Goal: Transaction & Acquisition: Purchase product/service

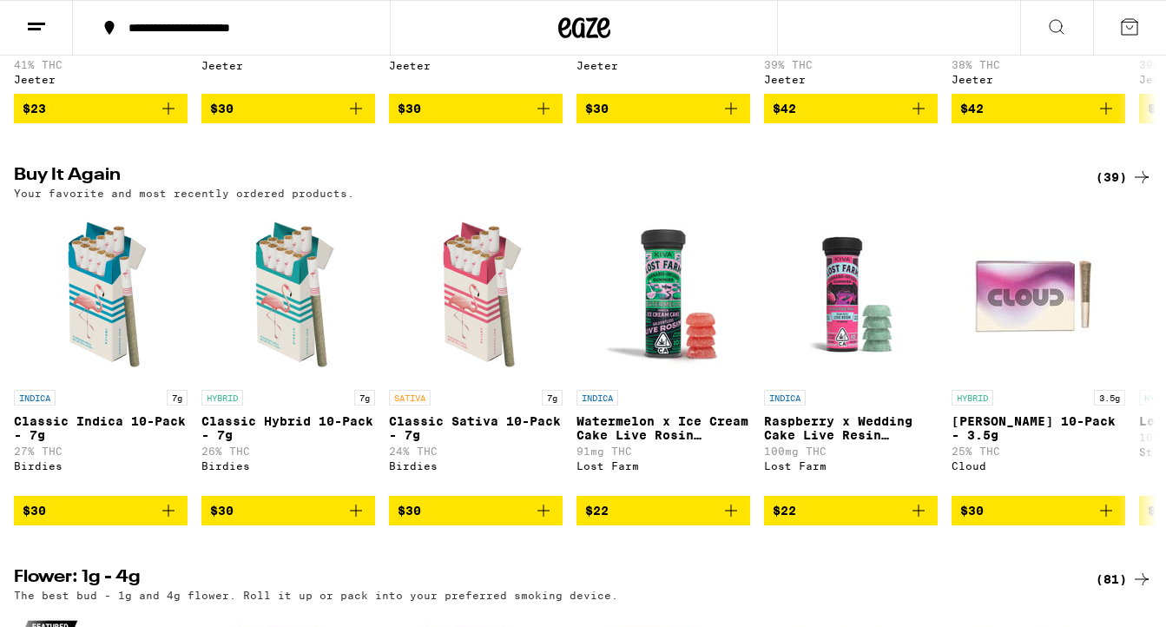
scroll to position [1399, 0]
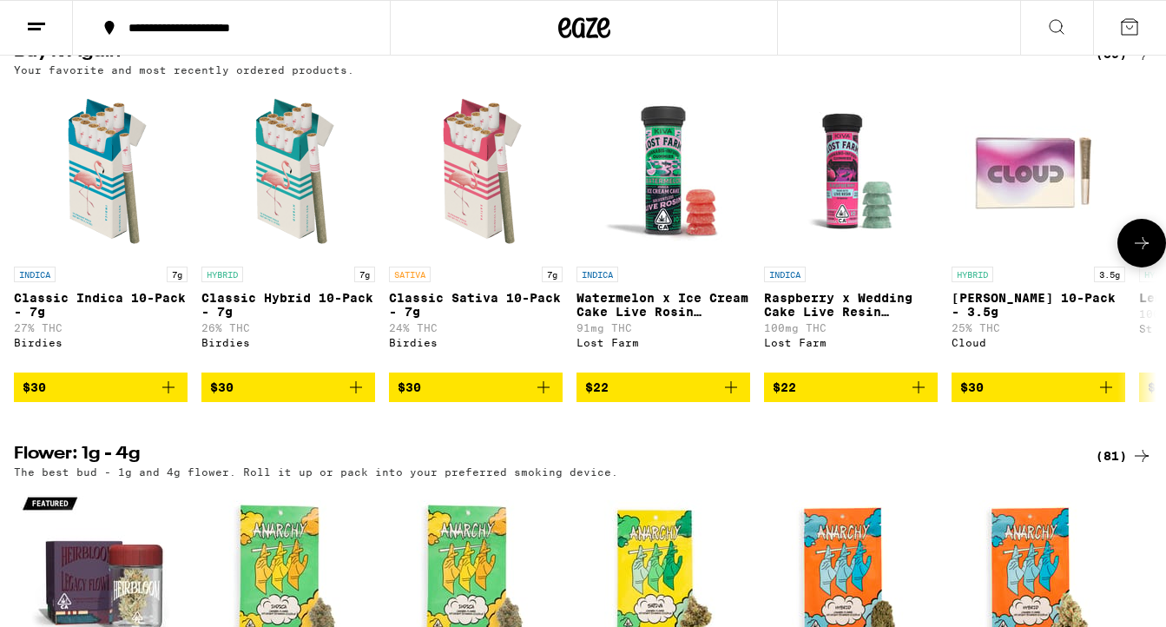
click at [1134, 253] on icon at bounding box center [1141, 243] width 21 height 21
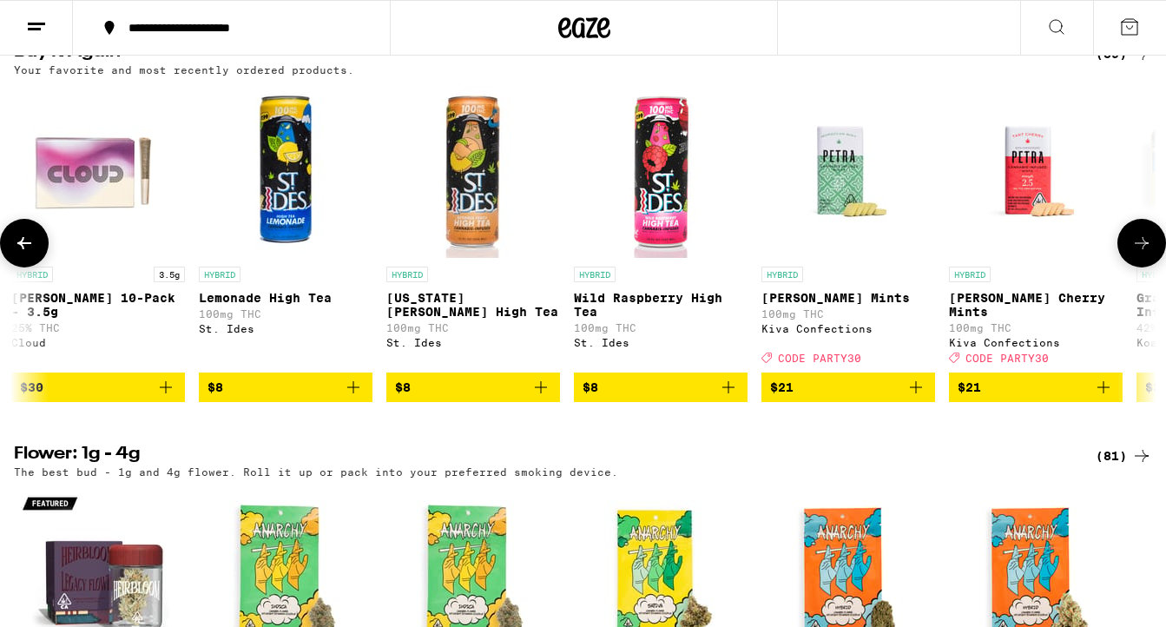
scroll to position [0, 949]
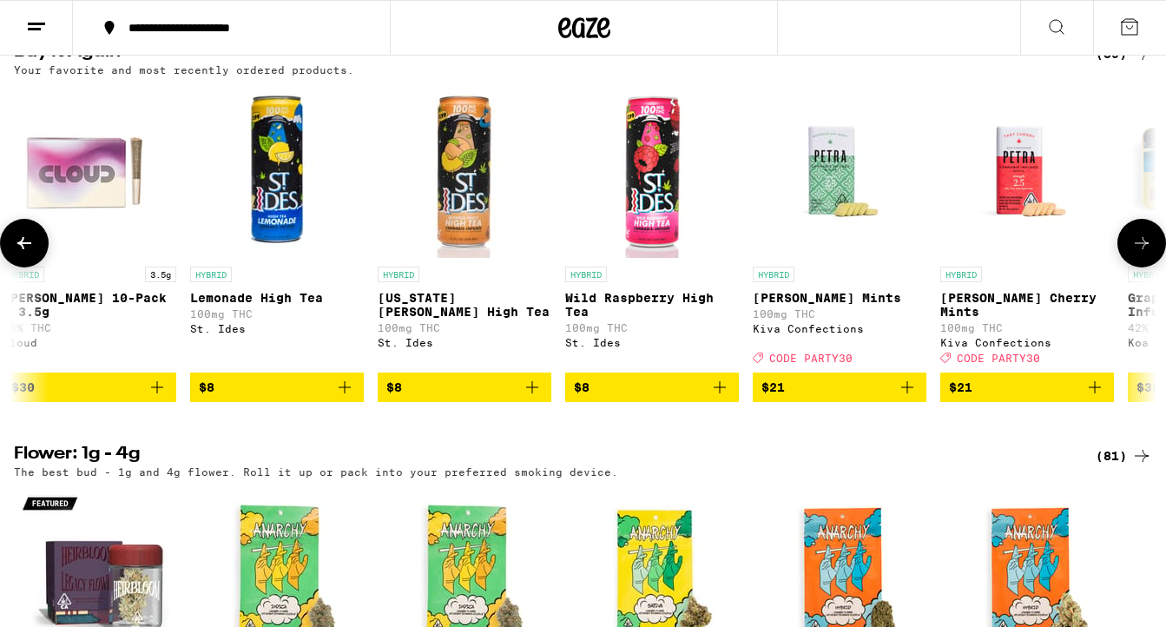
click at [1134, 253] on icon at bounding box center [1141, 243] width 21 height 21
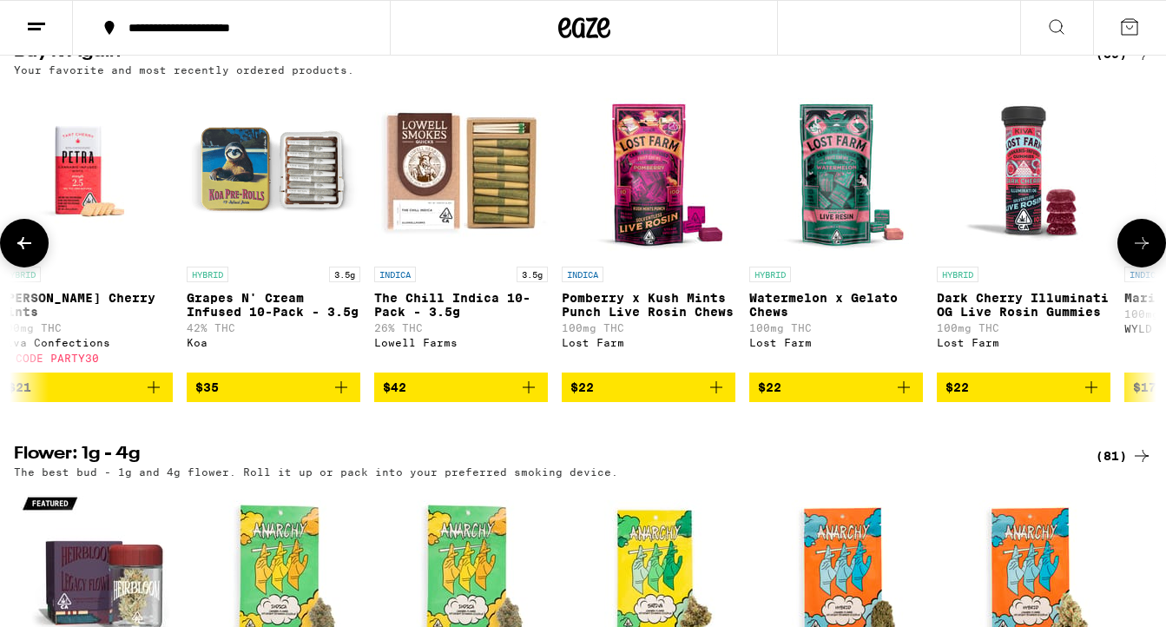
scroll to position [0, 1898]
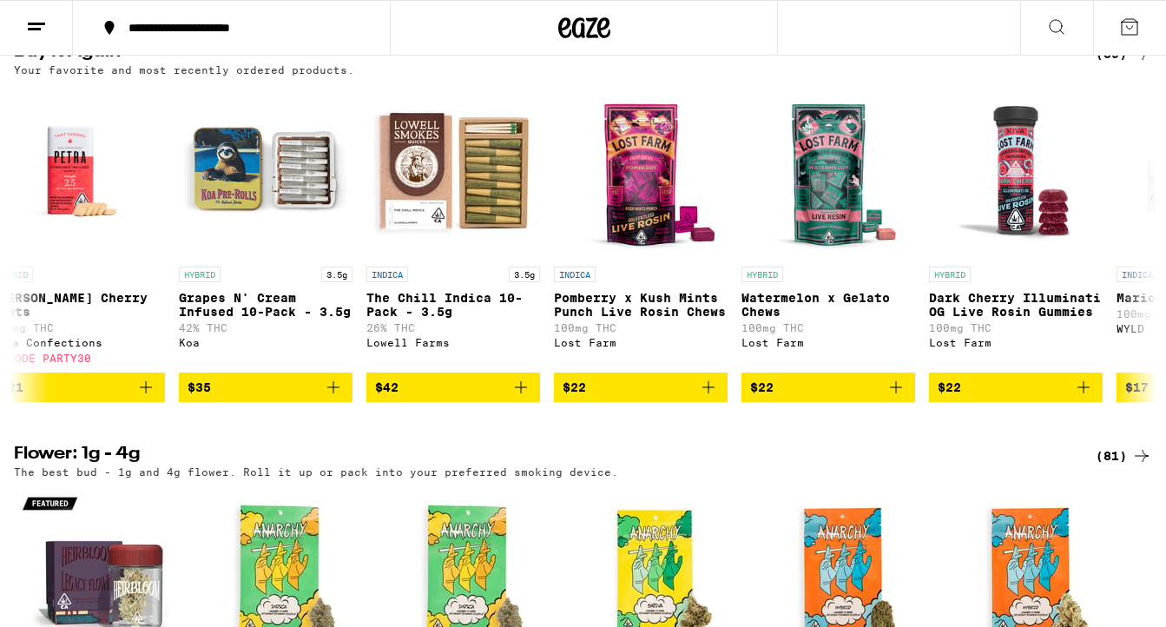
click at [1055, 23] on icon at bounding box center [1056, 26] width 21 height 21
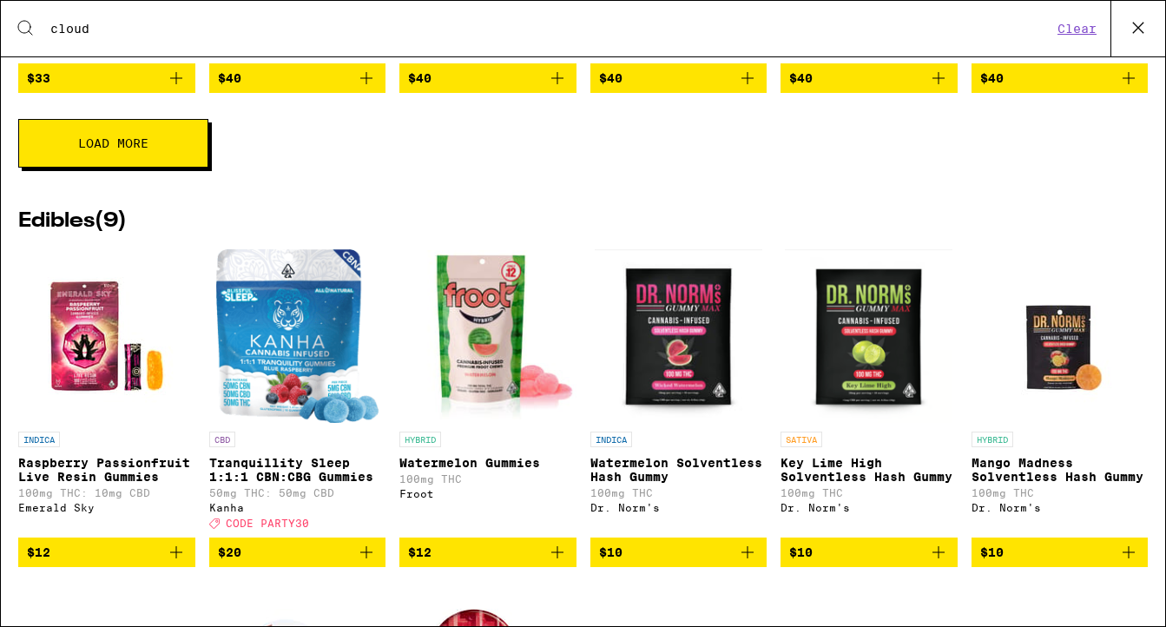
scroll to position [1657, 0]
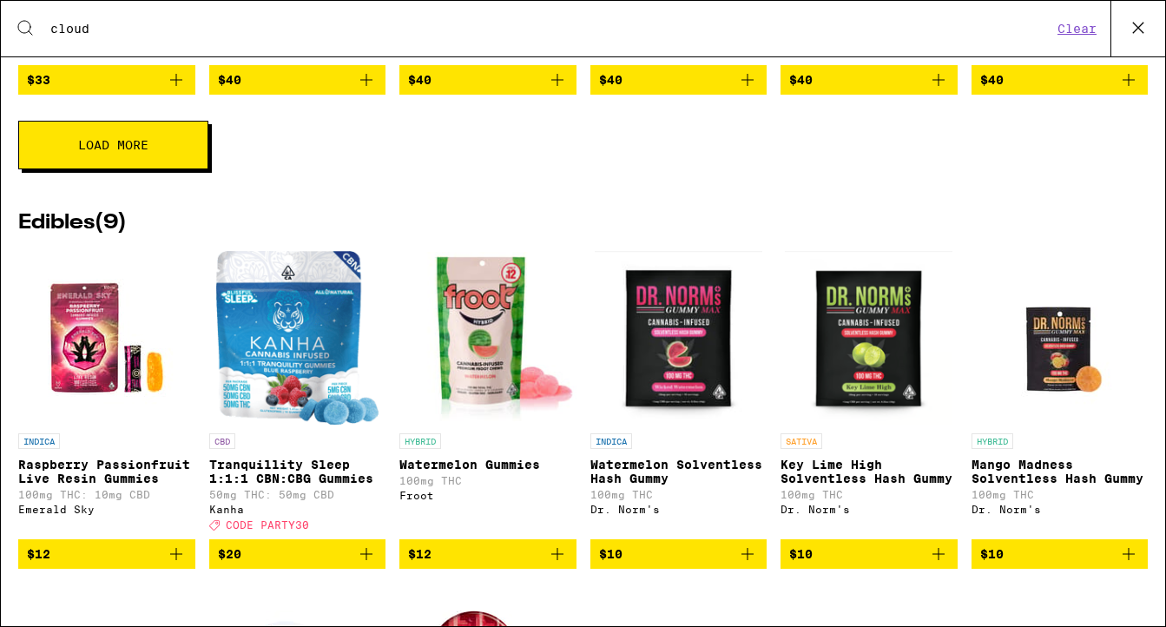
type input "cloud"
click at [1137, 33] on icon at bounding box center [1138, 28] width 26 height 26
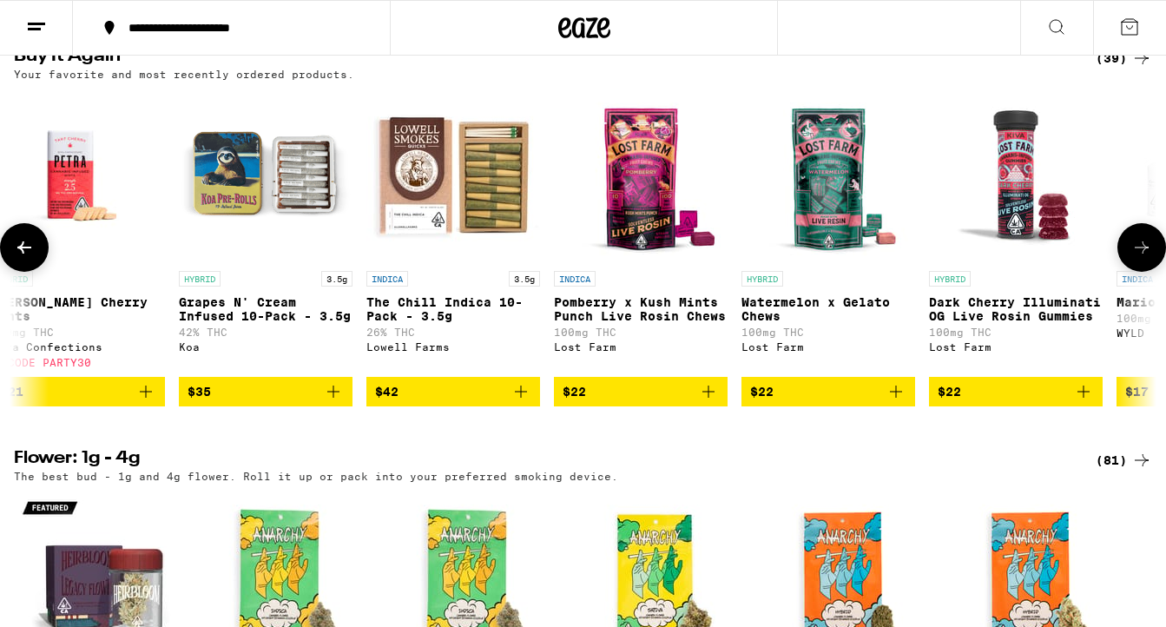
scroll to position [1398, 0]
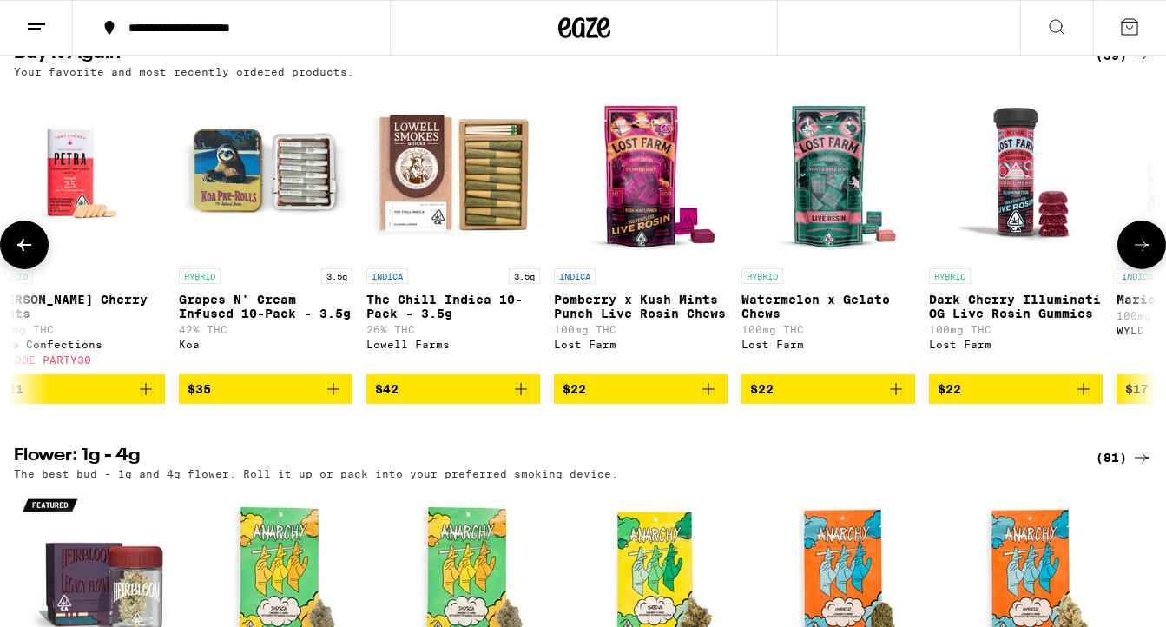
click at [30, 269] on button at bounding box center [24, 245] width 49 height 49
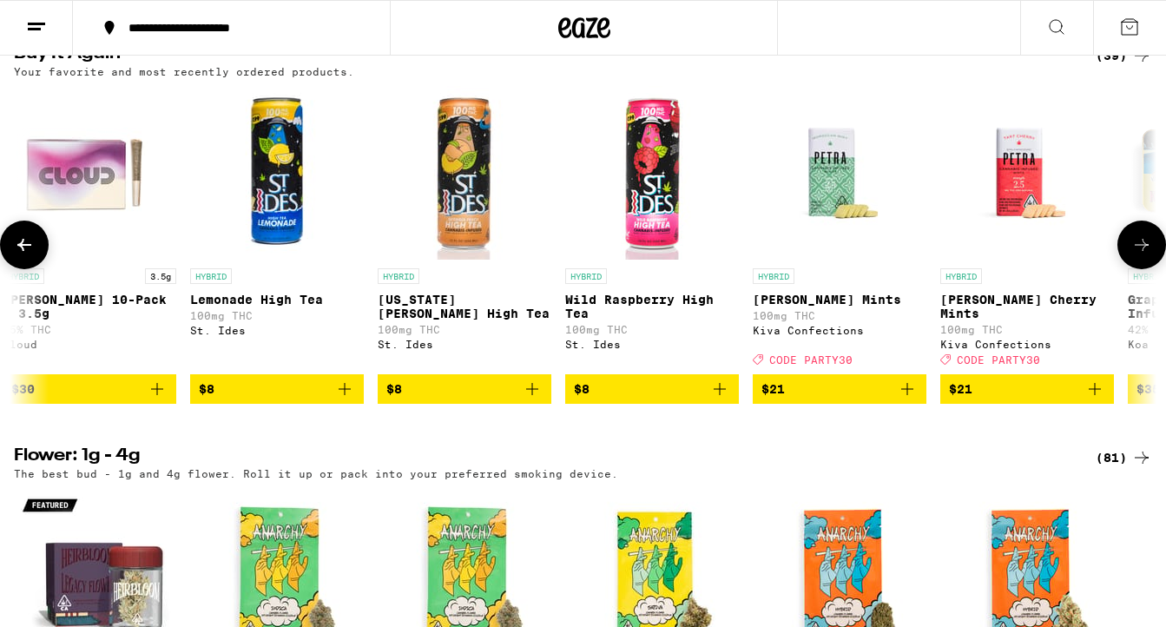
click at [30, 269] on button at bounding box center [24, 245] width 49 height 49
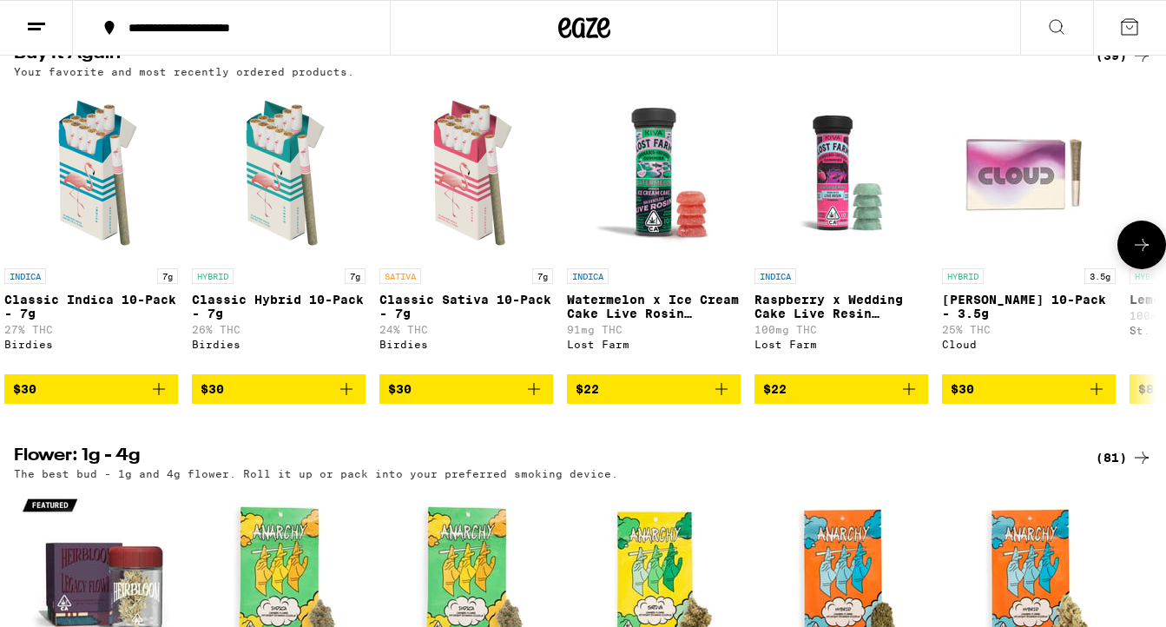
scroll to position [0, 0]
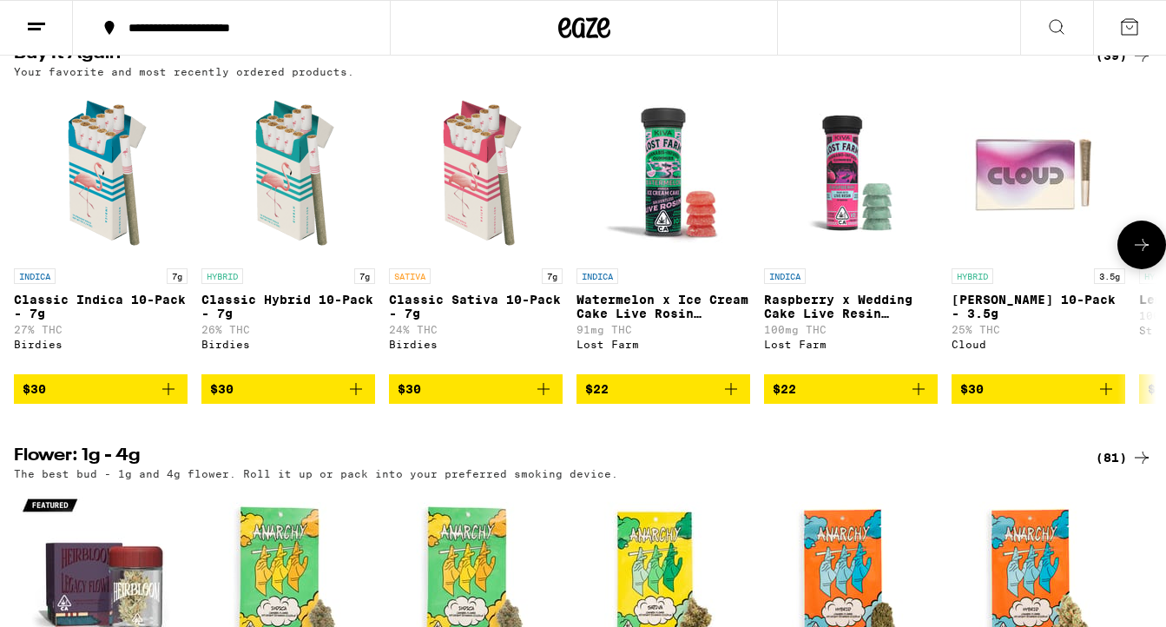
click at [1109, 399] on icon "Add to bag" at bounding box center [1106, 389] width 21 height 21
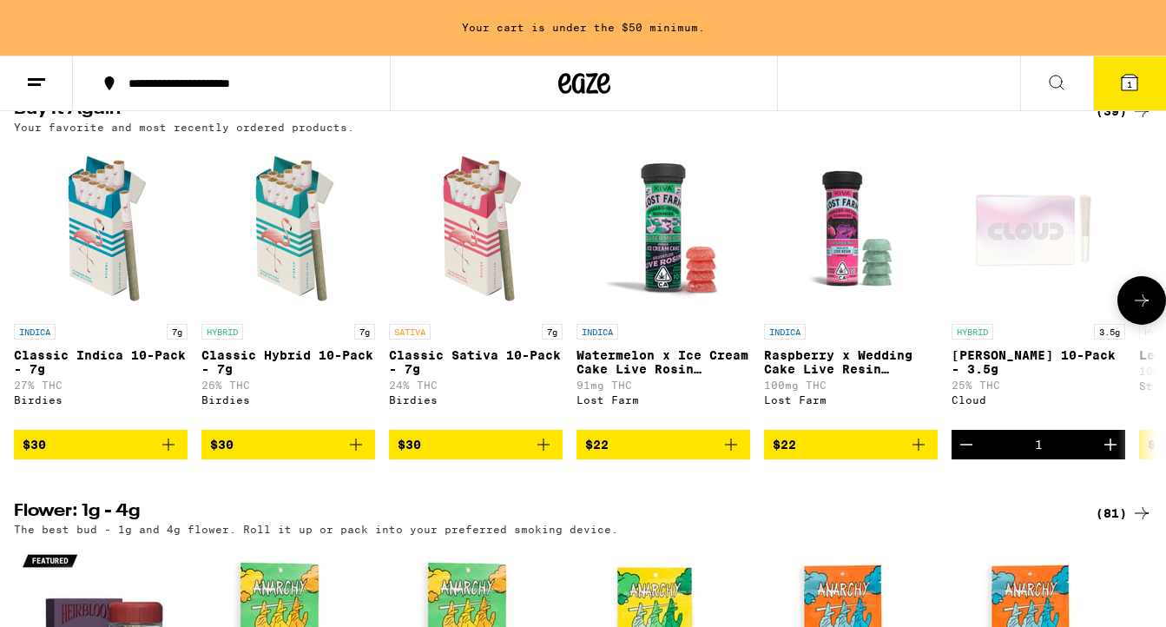
scroll to position [1453, 0]
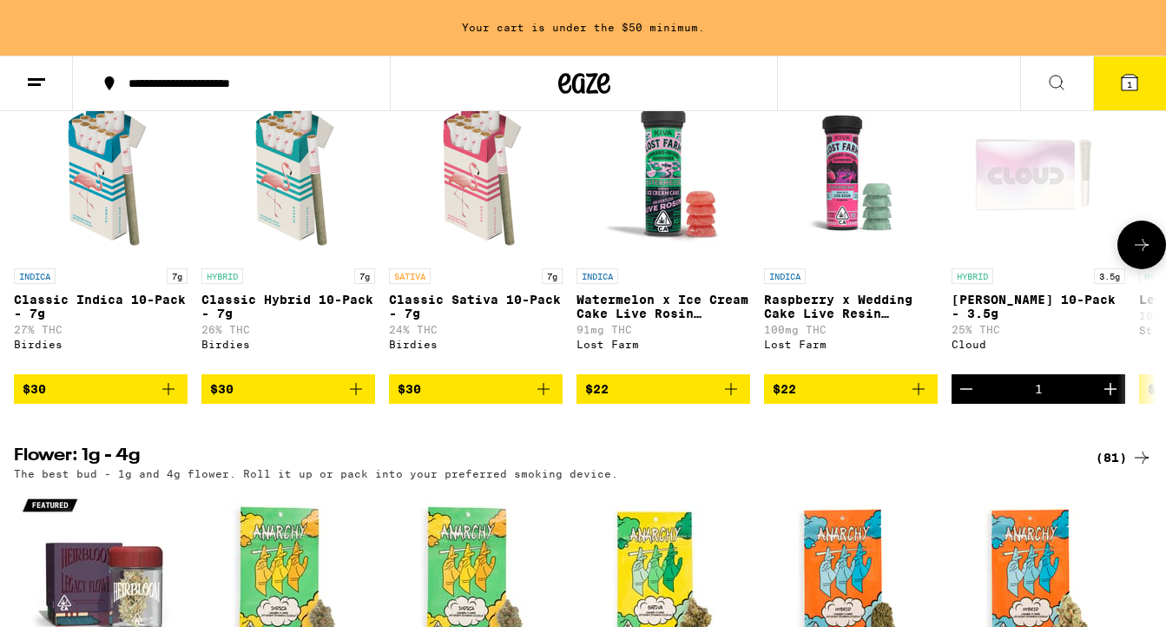
click at [1109, 399] on icon "Increment" at bounding box center [1110, 389] width 21 height 21
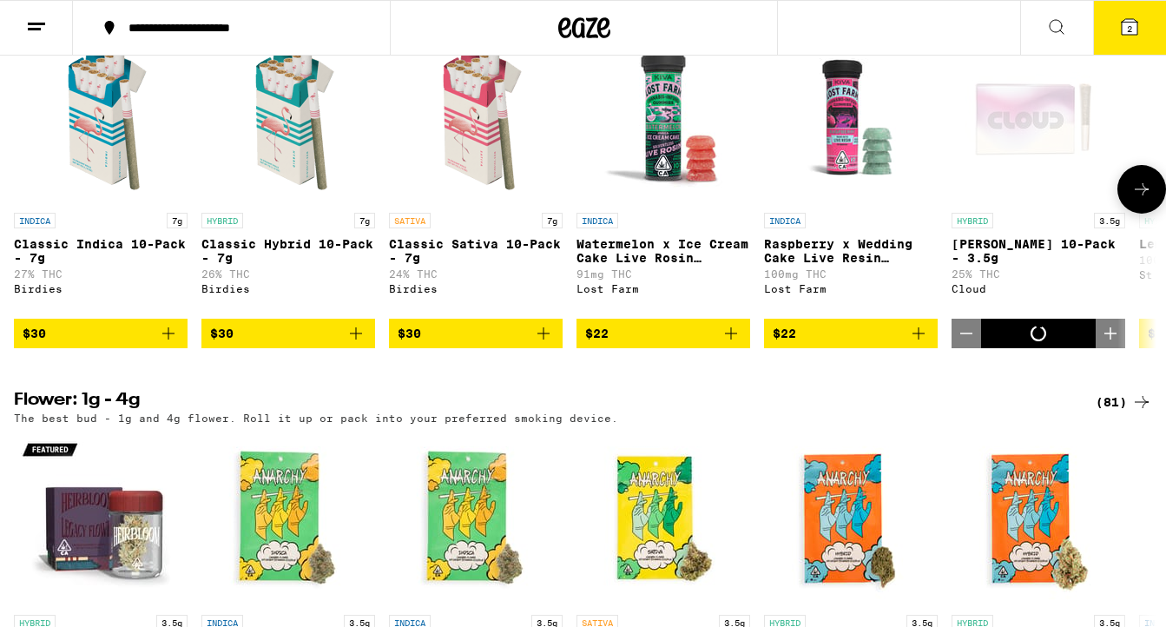
scroll to position [1398, 0]
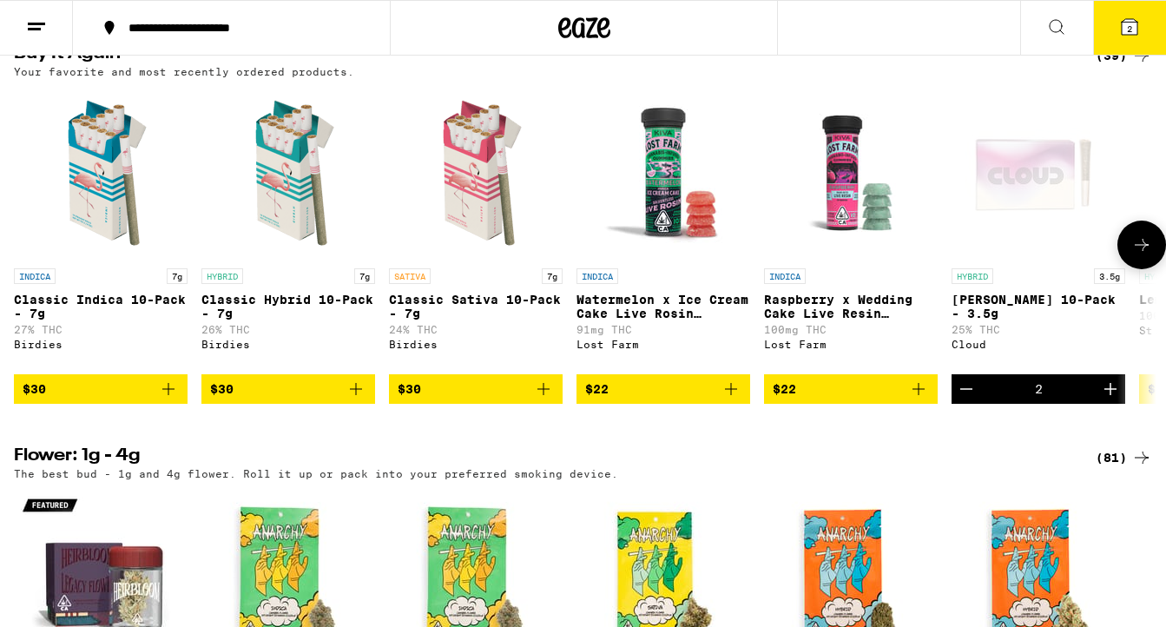
click at [161, 399] on icon "Add to bag" at bounding box center [168, 389] width 21 height 21
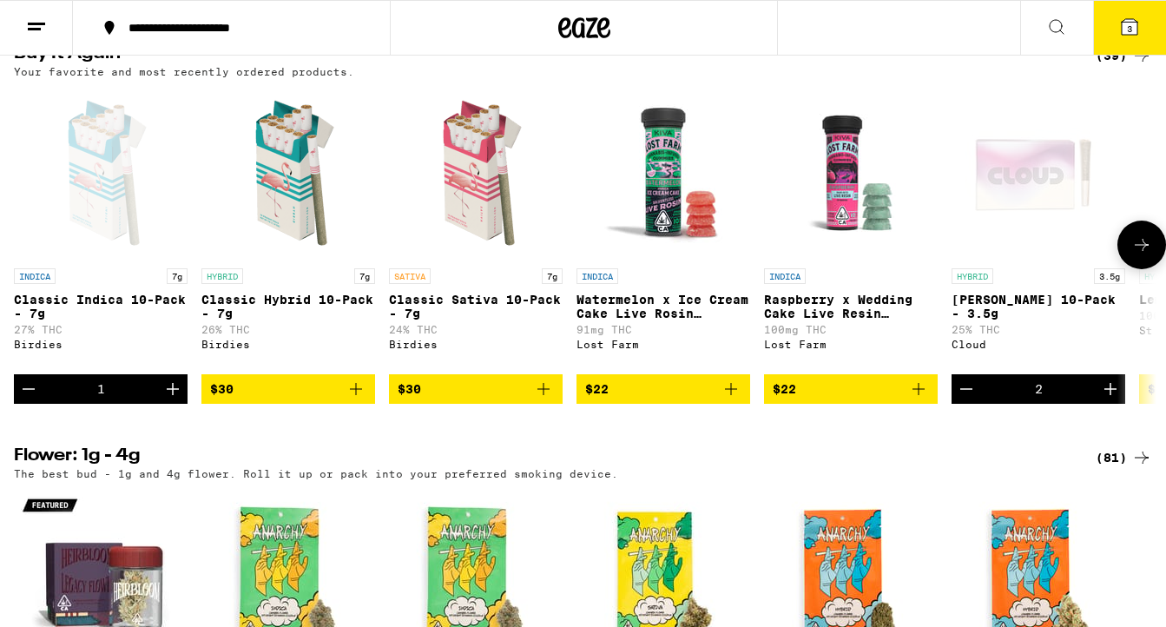
click at [548, 404] on button "$30" at bounding box center [476, 389] width 174 height 30
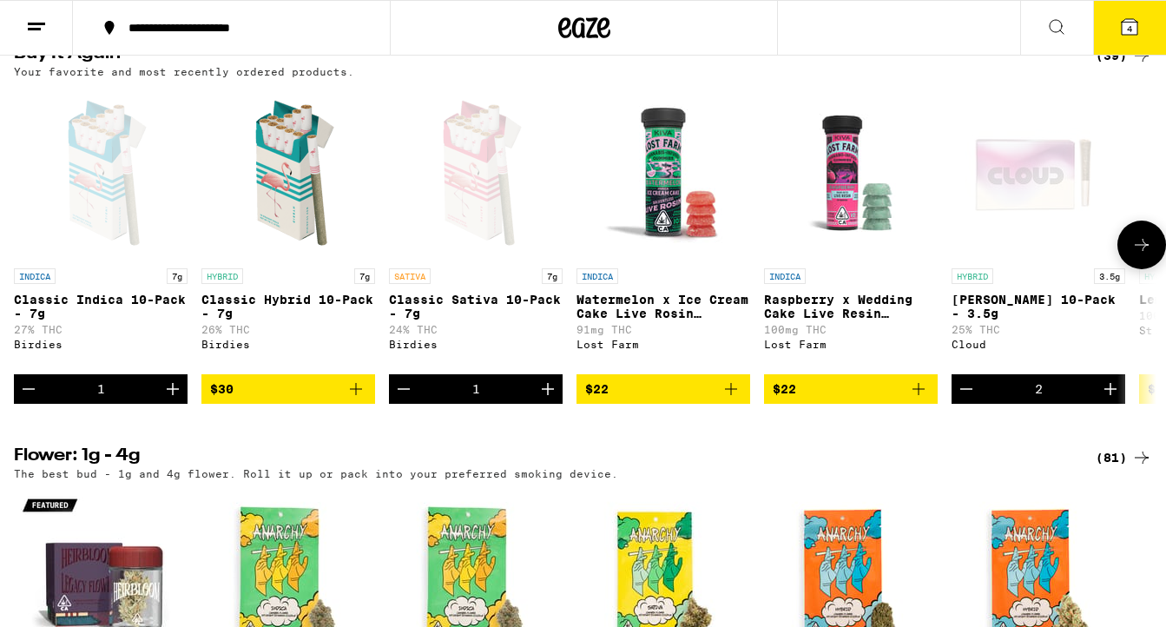
click at [1142, 255] on icon at bounding box center [1141, 244] width 21 height 21
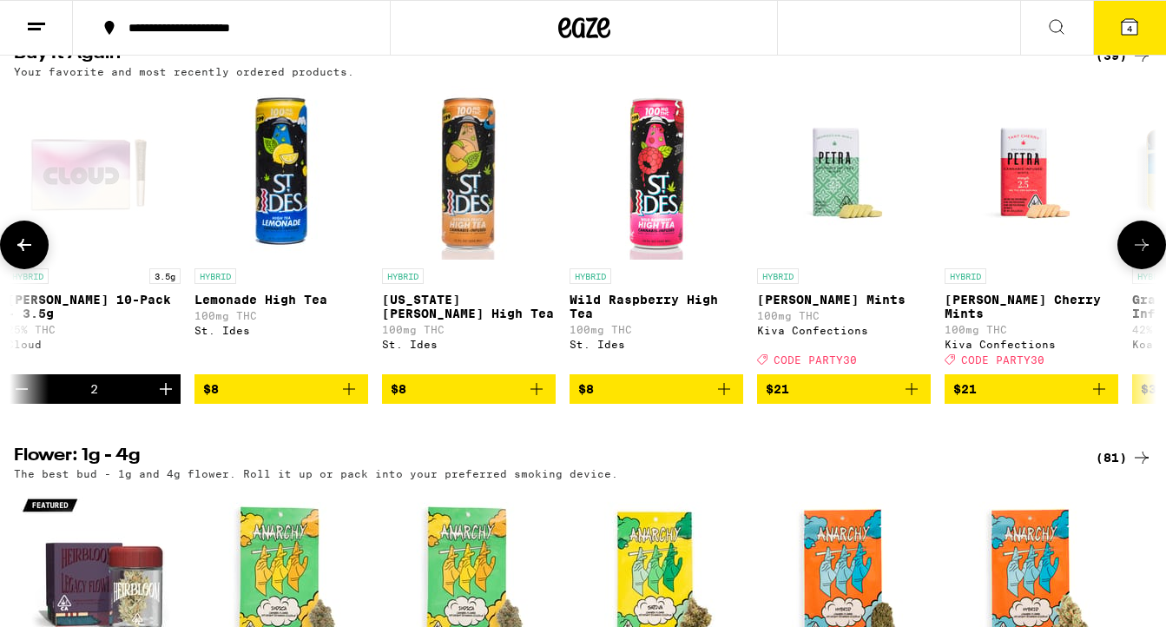
scroll to position [0, 949]
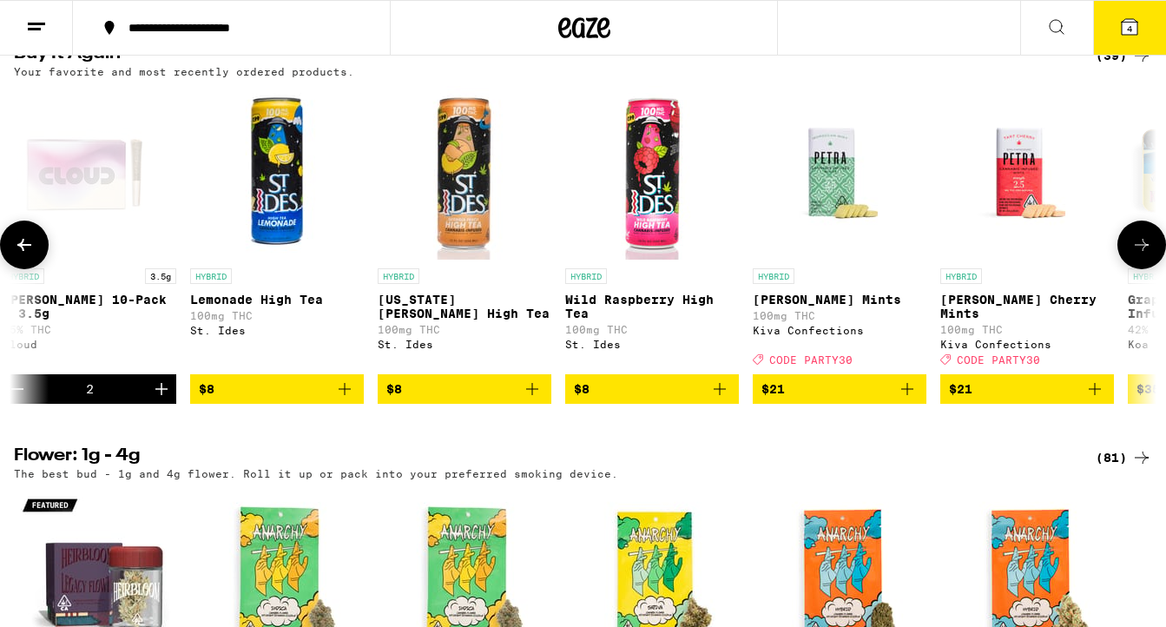
click at [346, 395] on icon "Add to bag" at bounding box center [345, 389] width 12 height 12
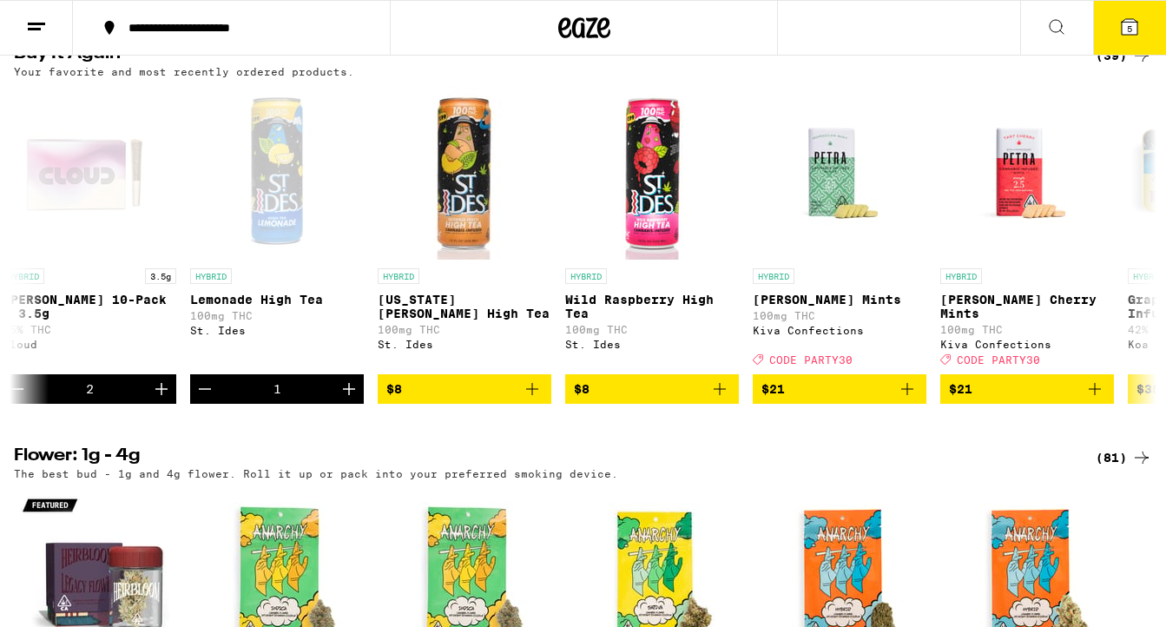
click at [1135, 36] on icon at bounding box center [1129, 26] width 21 height 21
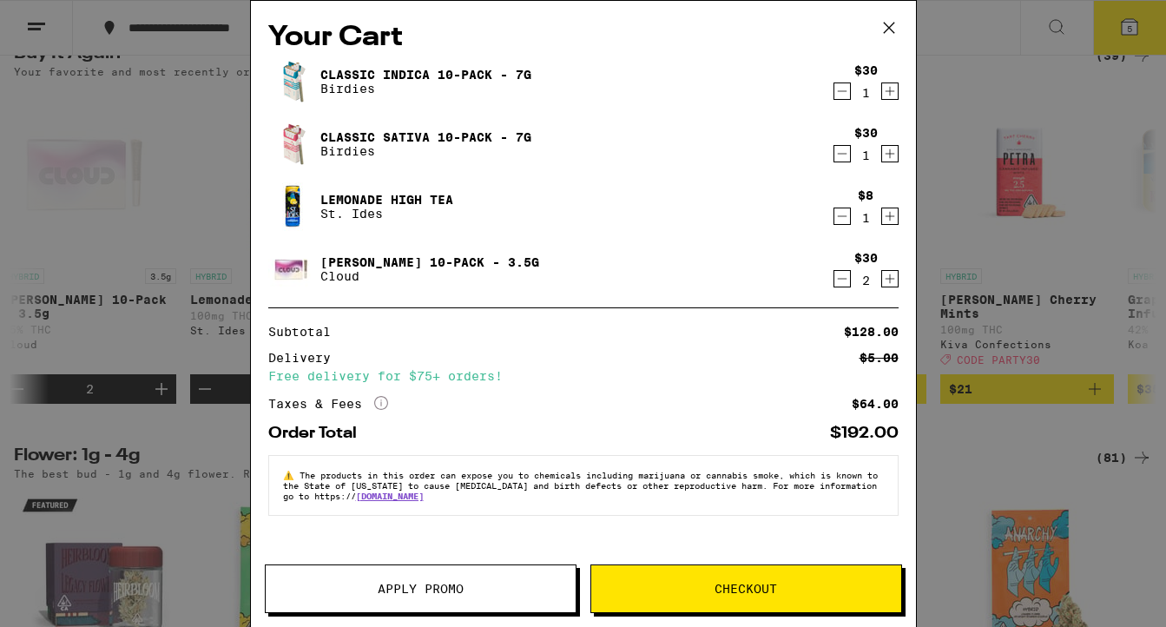
click at [888, 20] on icon at bounding box center [889, 28] width 26 height 26
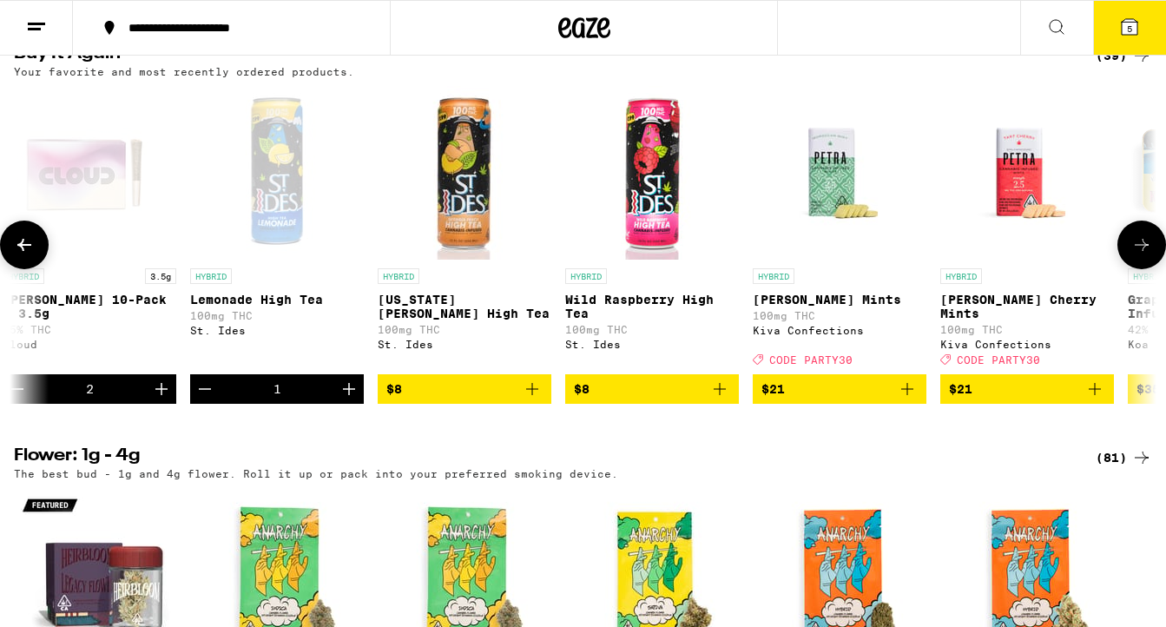
click at [1141, 255] on icon at bounding box center [1141, 244] width 21 height 21
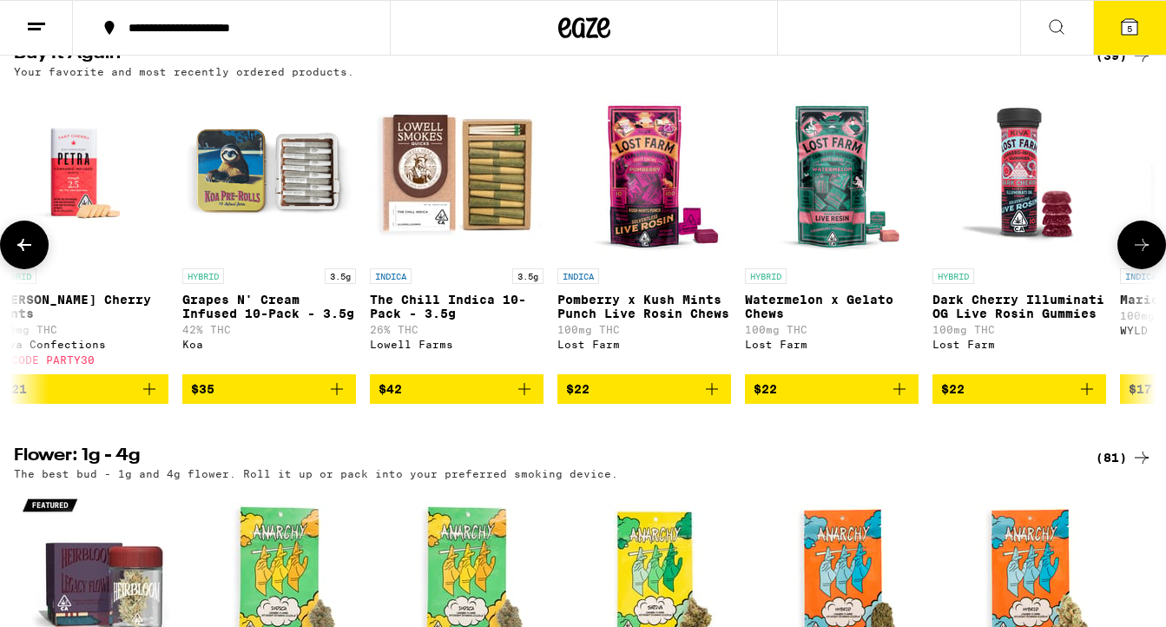
scroll to position [0, 1898]
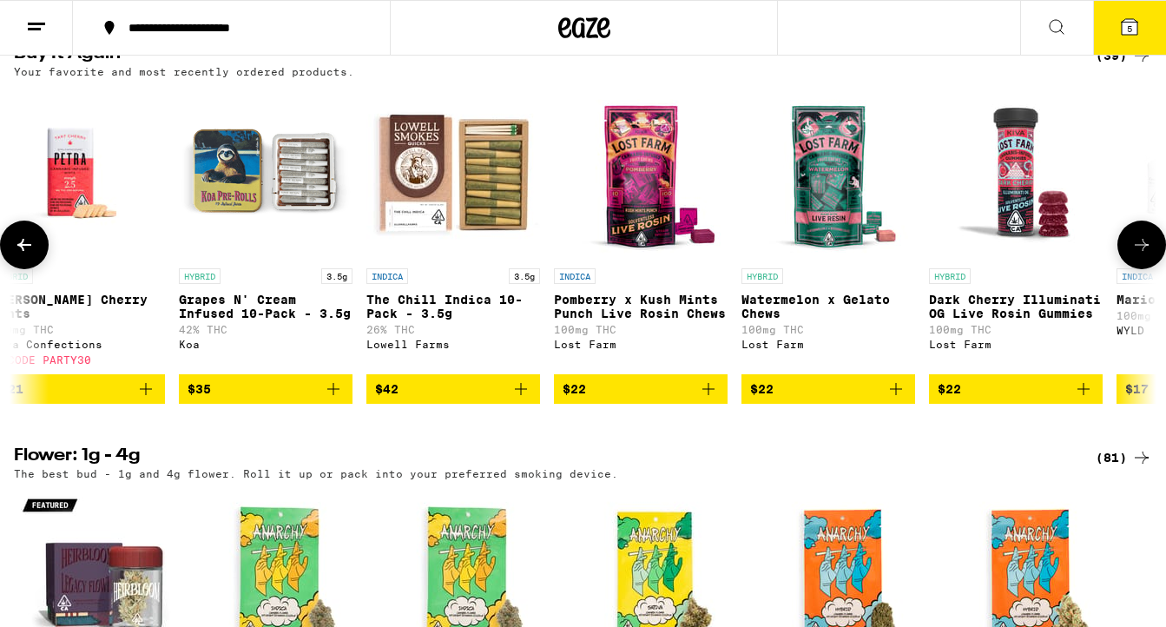
click at [1141, 255] on icon at bounding box center [1141, 244] width 21 height 21
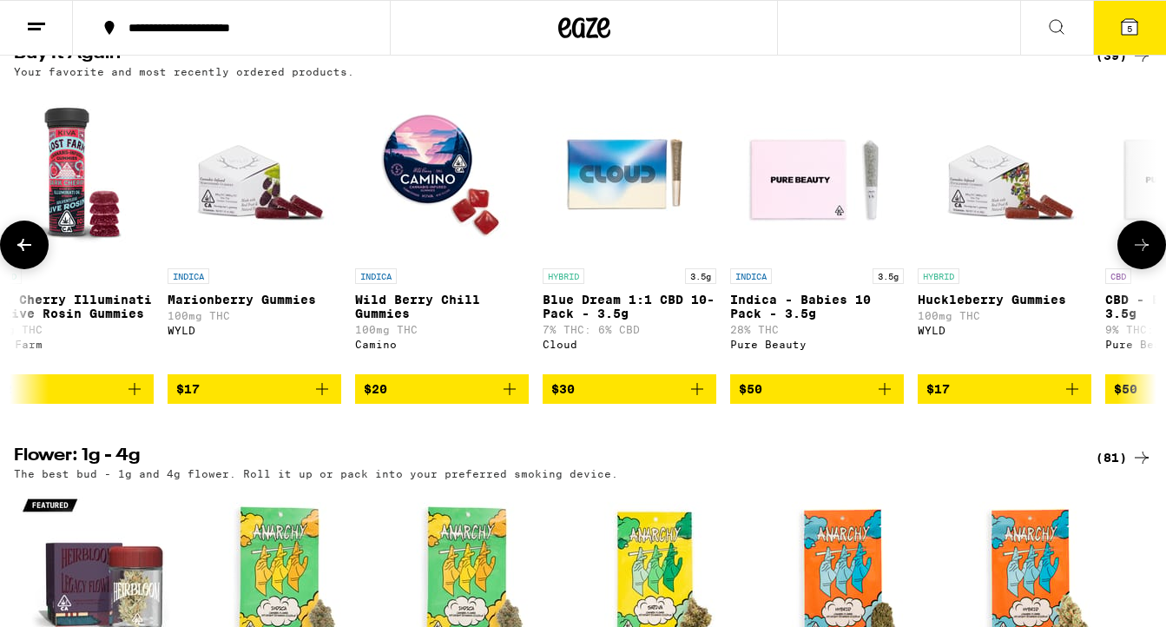
click at [1141, 255] on icon at bounding box center [1141, 244] width 21 height 21
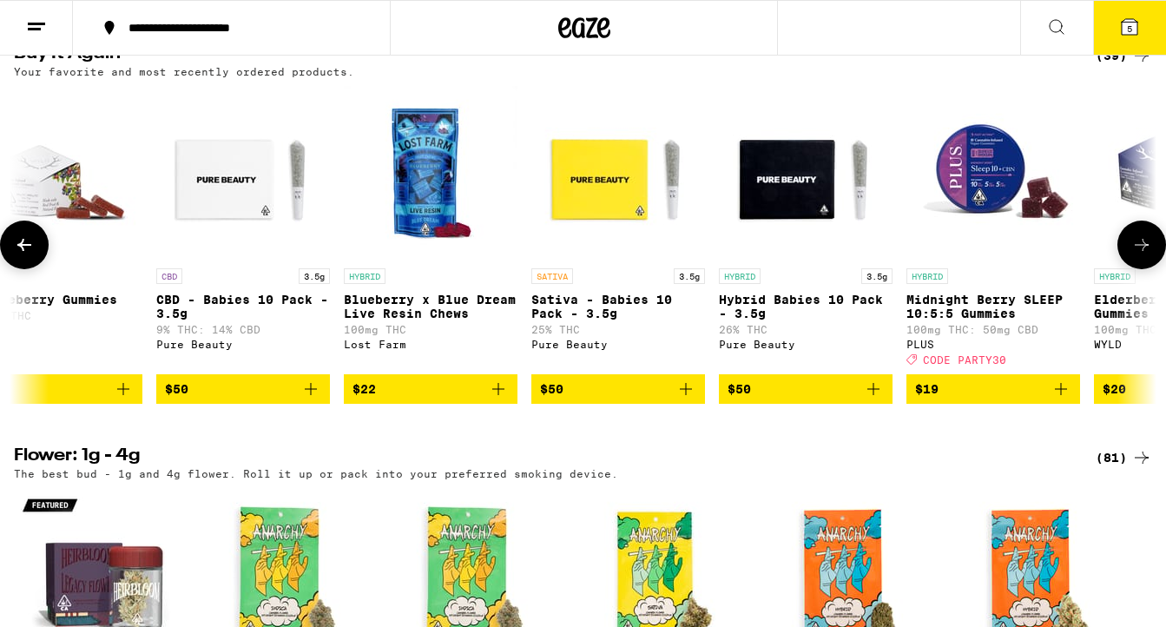
click at [1141, 255] on icon at bounding box center [1141, 244] width 21 height 21
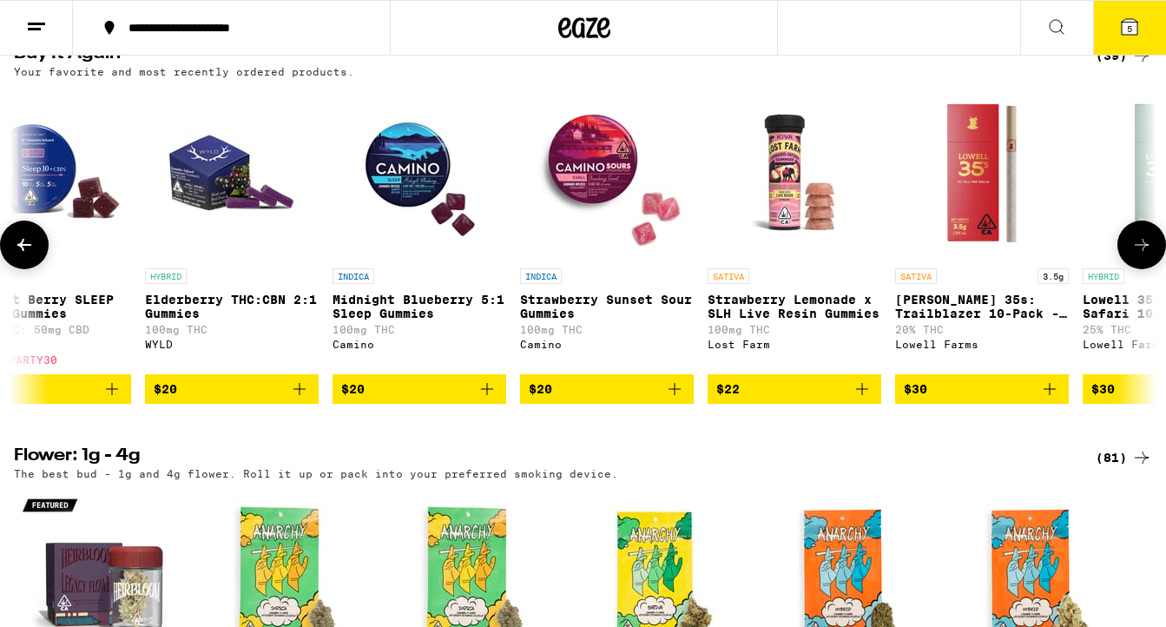
click at [1141, 255] on icon at bounding box center [1141, 244] width 21 height 21
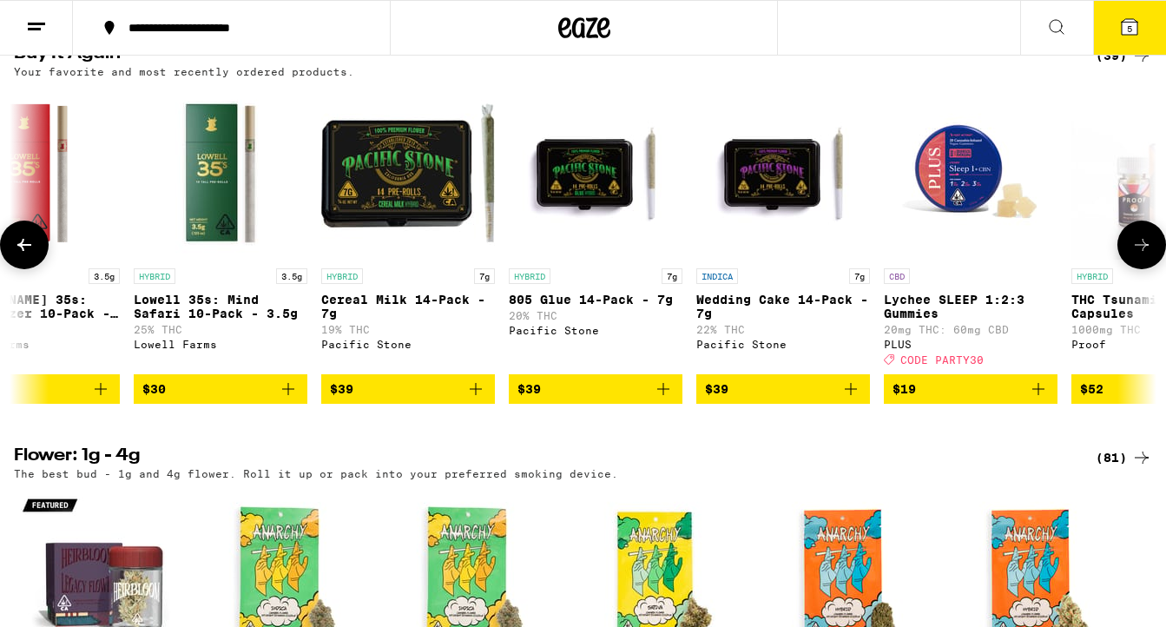
click at [1141, 255] on icon at bounding box center [1141, 244] width 21 height 21
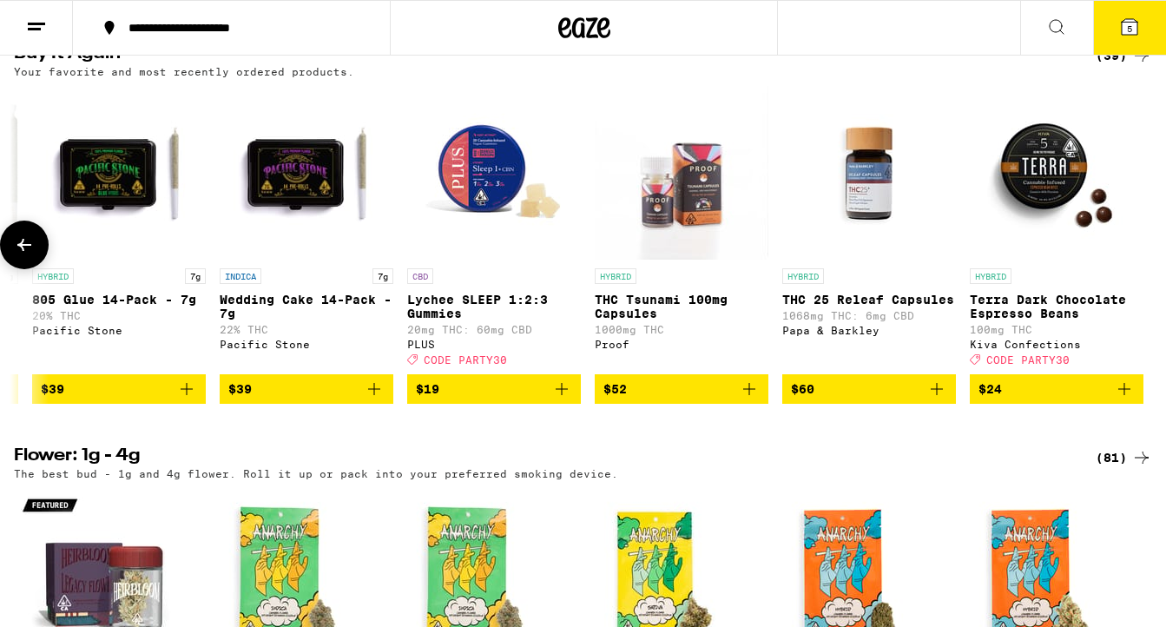
scroll to position [0, 6175]
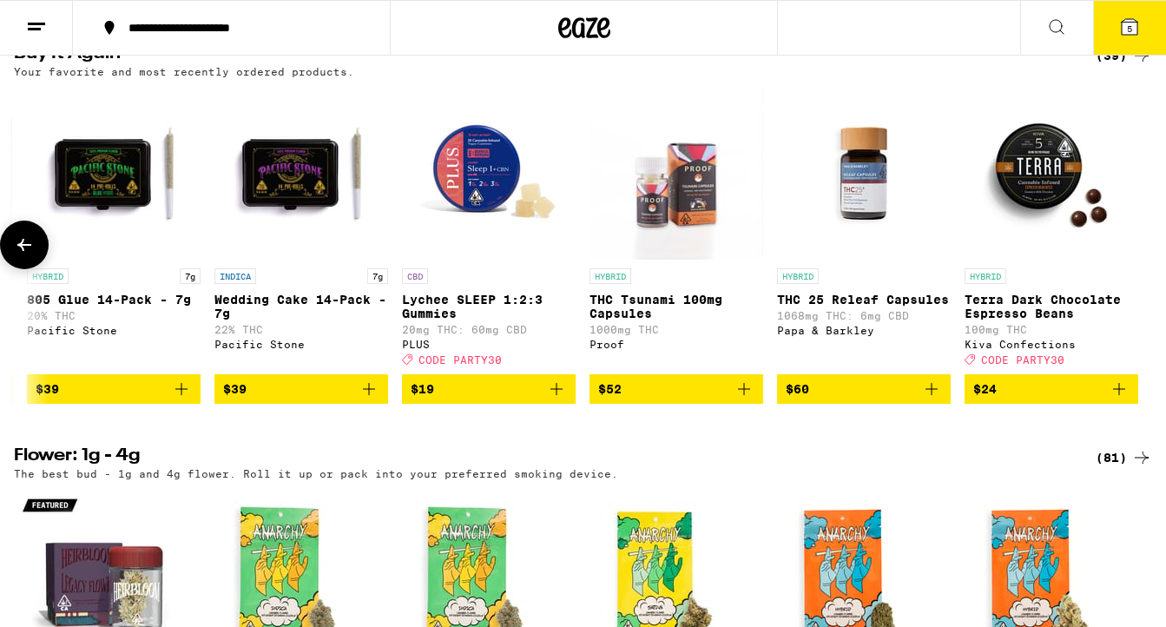
click at [25, 251] on icon at bounding box center [24, 245] width 14 height 12
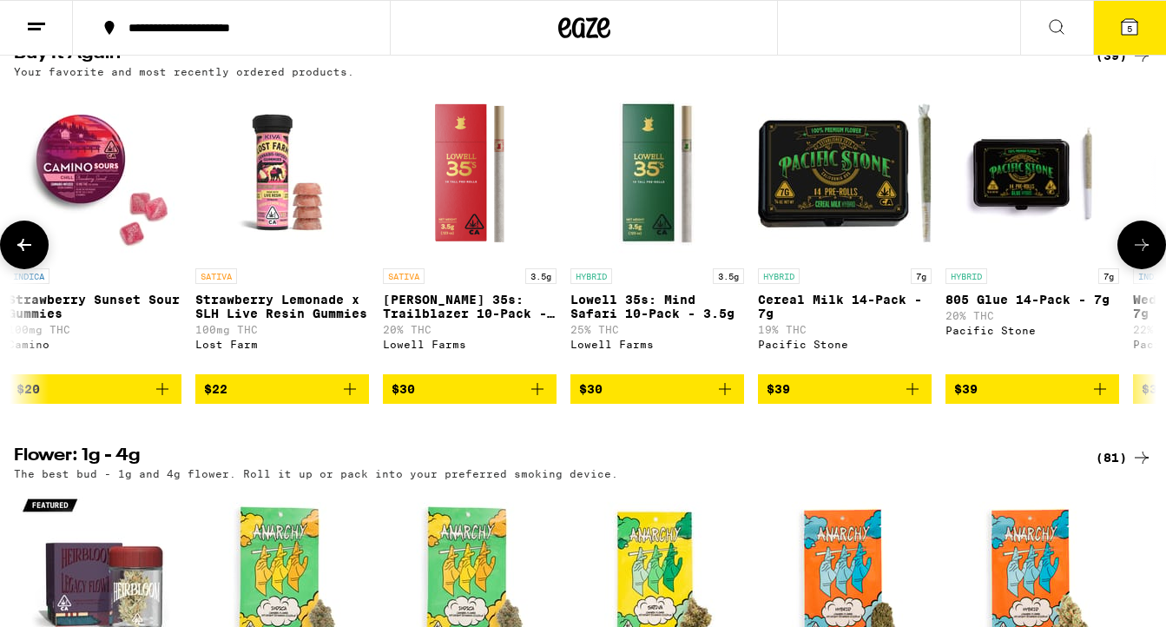
click at [25, 251] on icon at bounding box center [24, 245] width 14 height 12
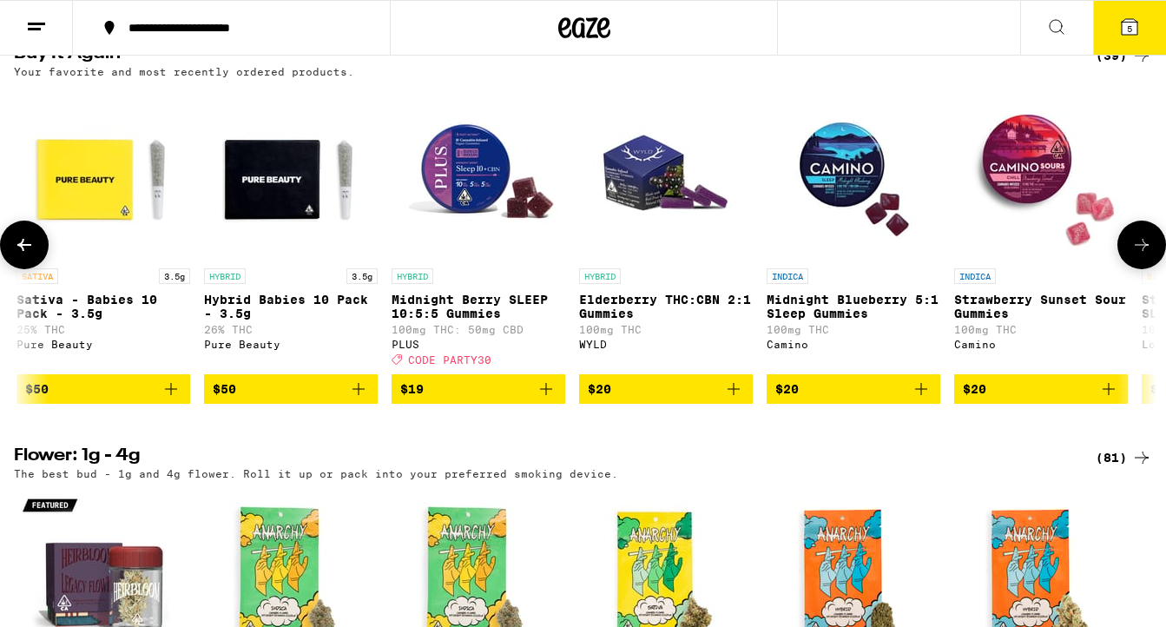
click at [25, 251] on icon at bounding box center [24, 245] width 14 height 12
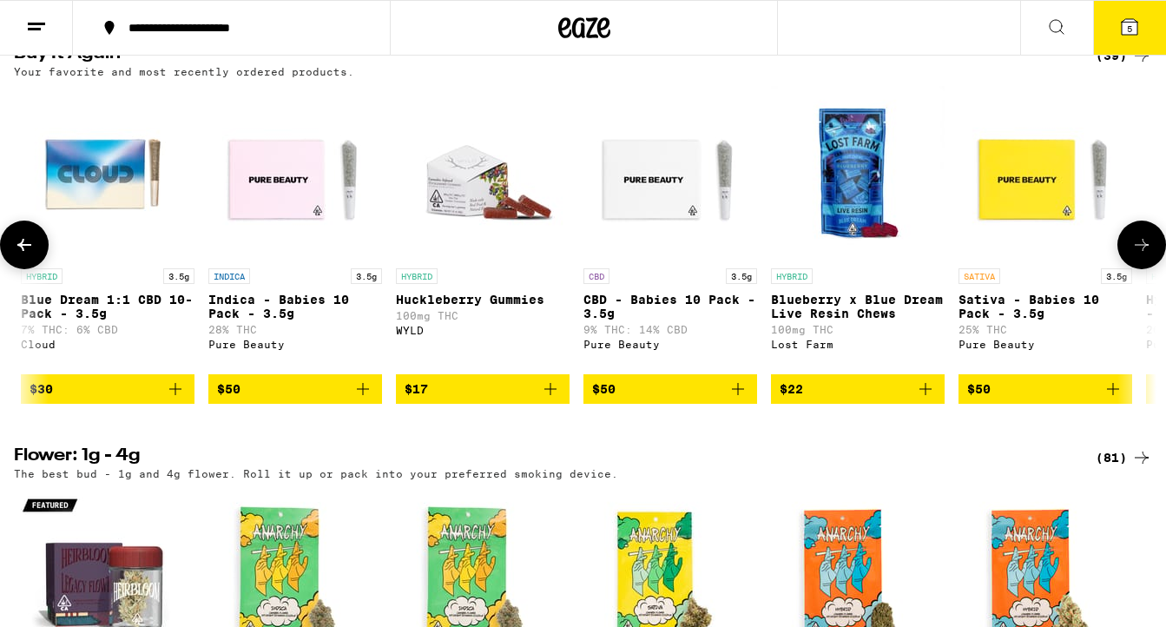
click at [25, 251] on icon at bounding box center [24, 245] width 14 height 12
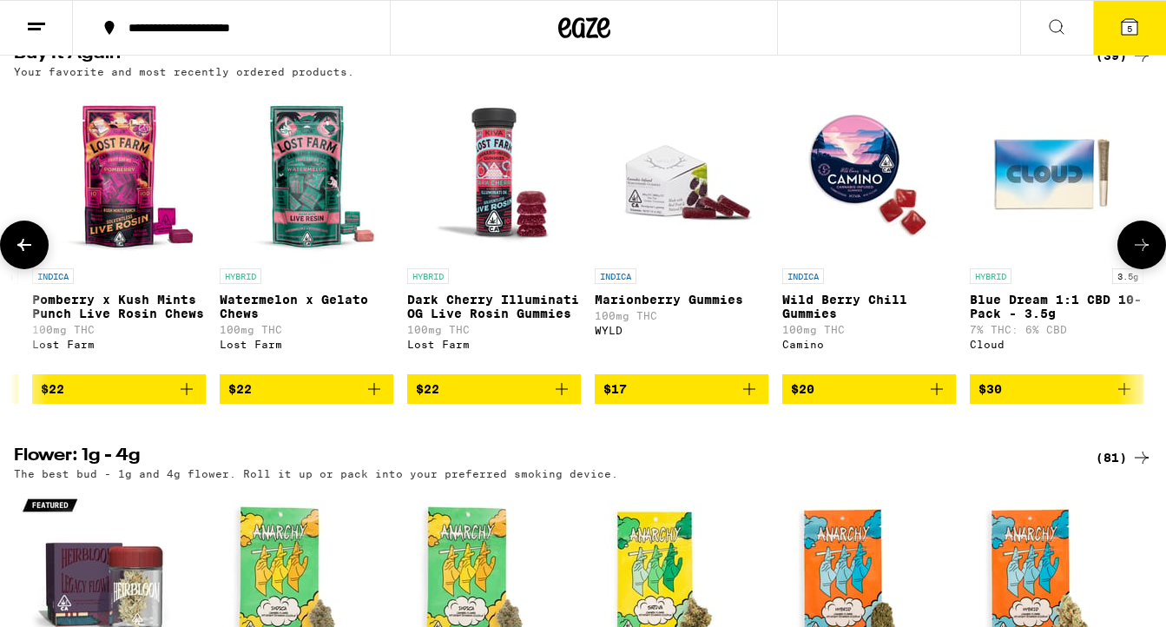
click at [25, 251] on icon at bounding box center [24, 245] width 14 height 12
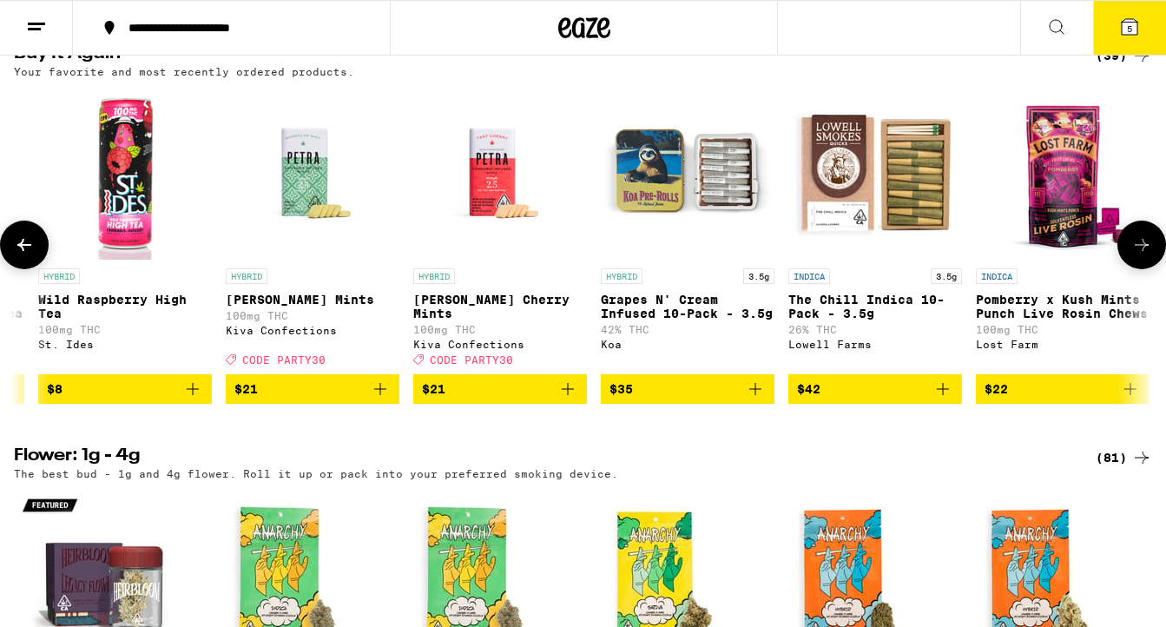
scroll to position [0, 1471]
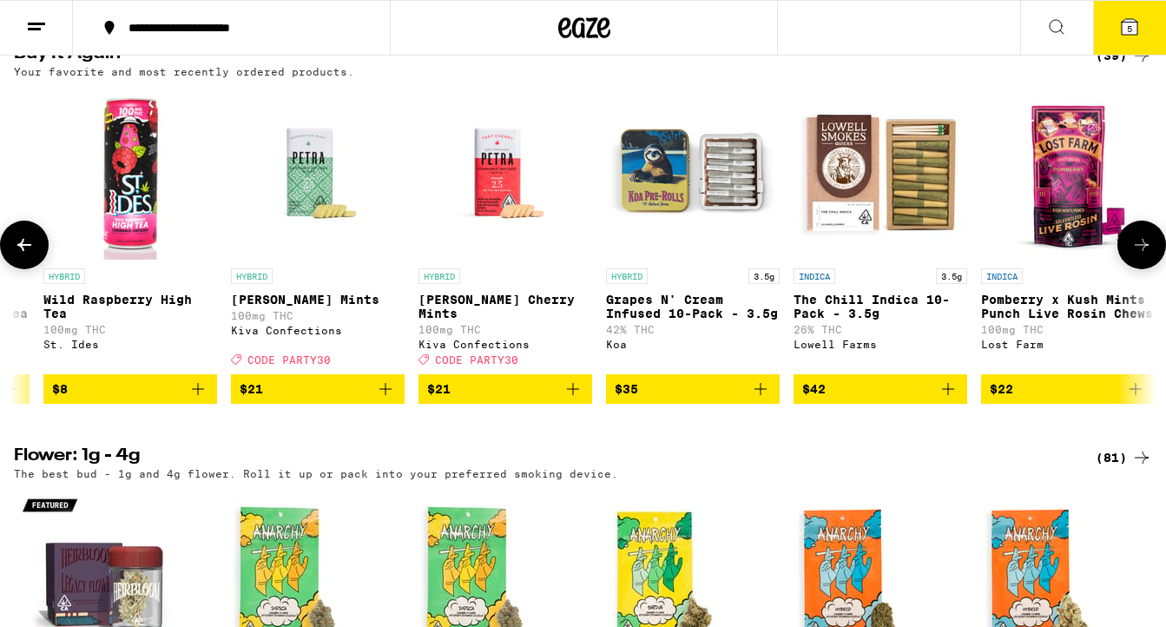
click at [25, 251] on icon at bounding box center [24, 245] width 14 height 12
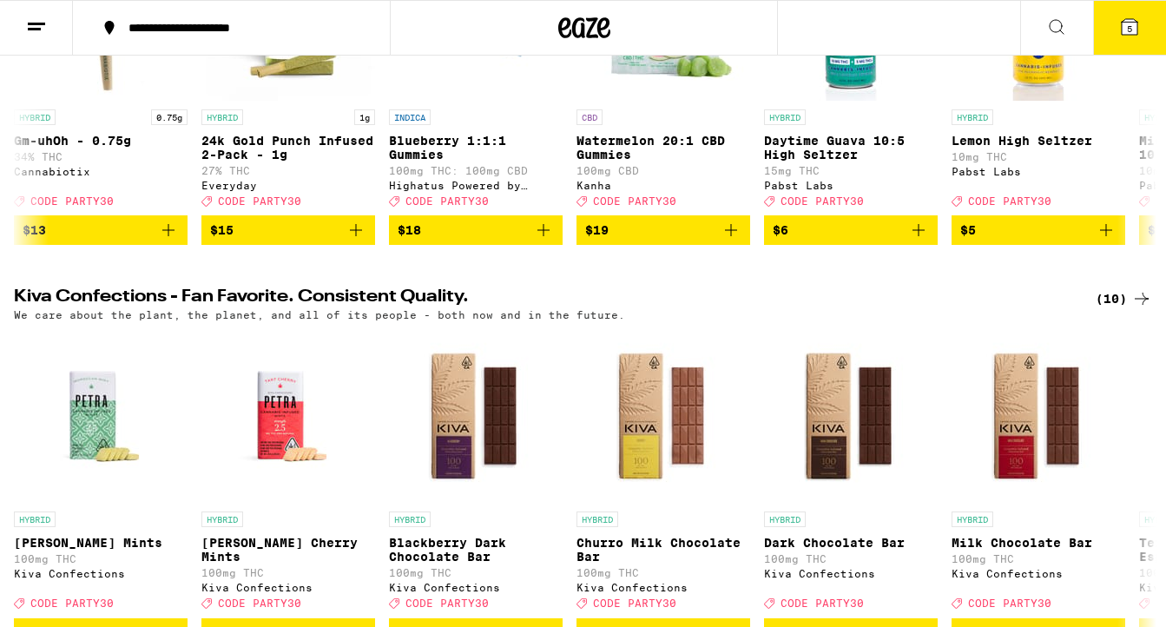
scroll to position [0, 0]
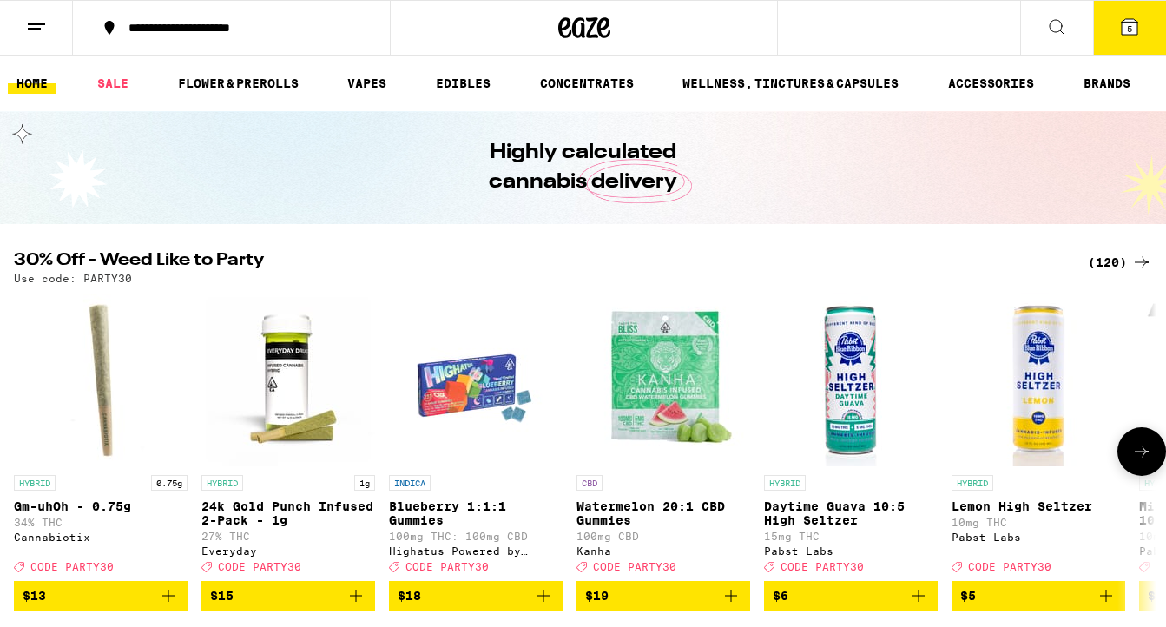
click at [1136, 456] on icon at bounding box center [1141, 451] width 21 height 21
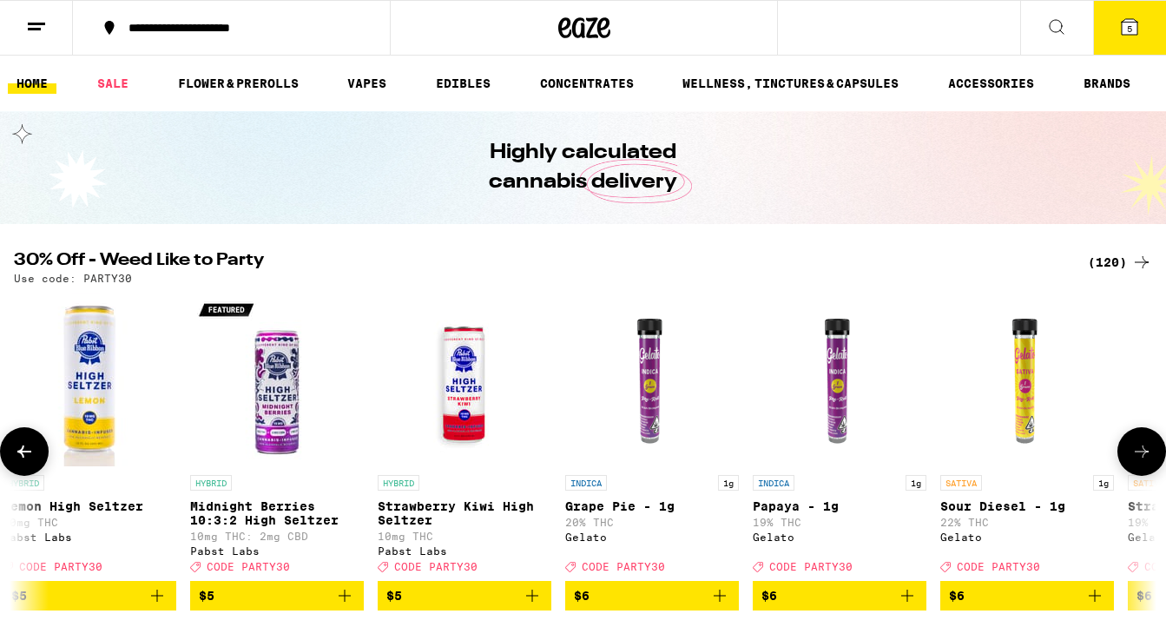
click at [1136, 456] on icon at bounding box center [1141, 451] width 21 height 21
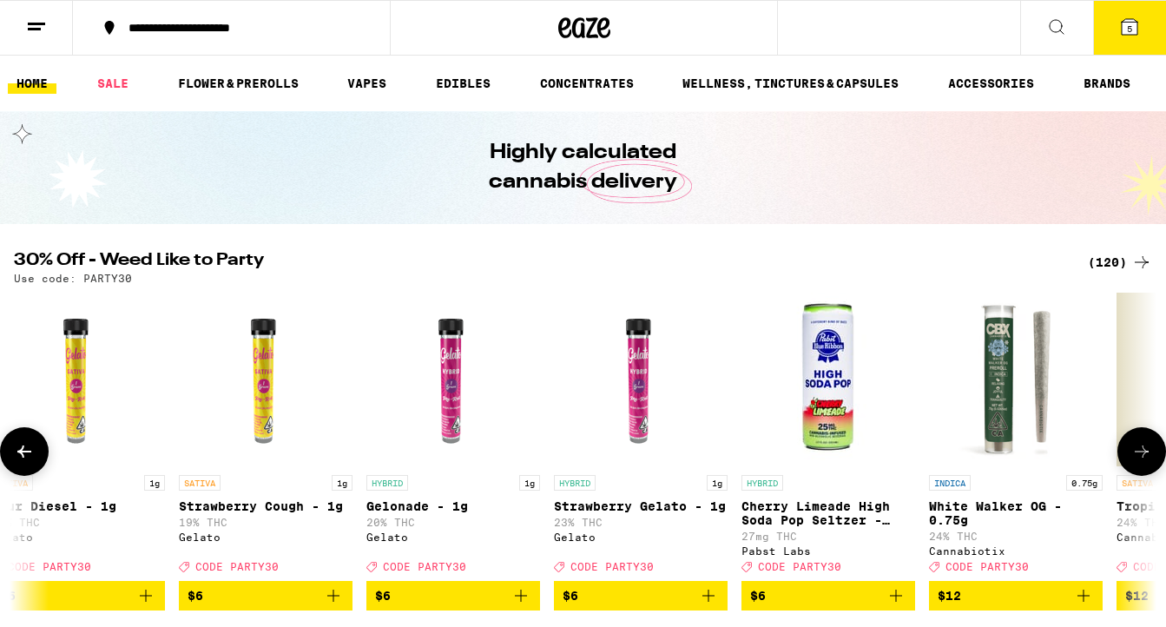
click at [1136, 456] on icon at bounding box center [1141, 451] width 21 height 21
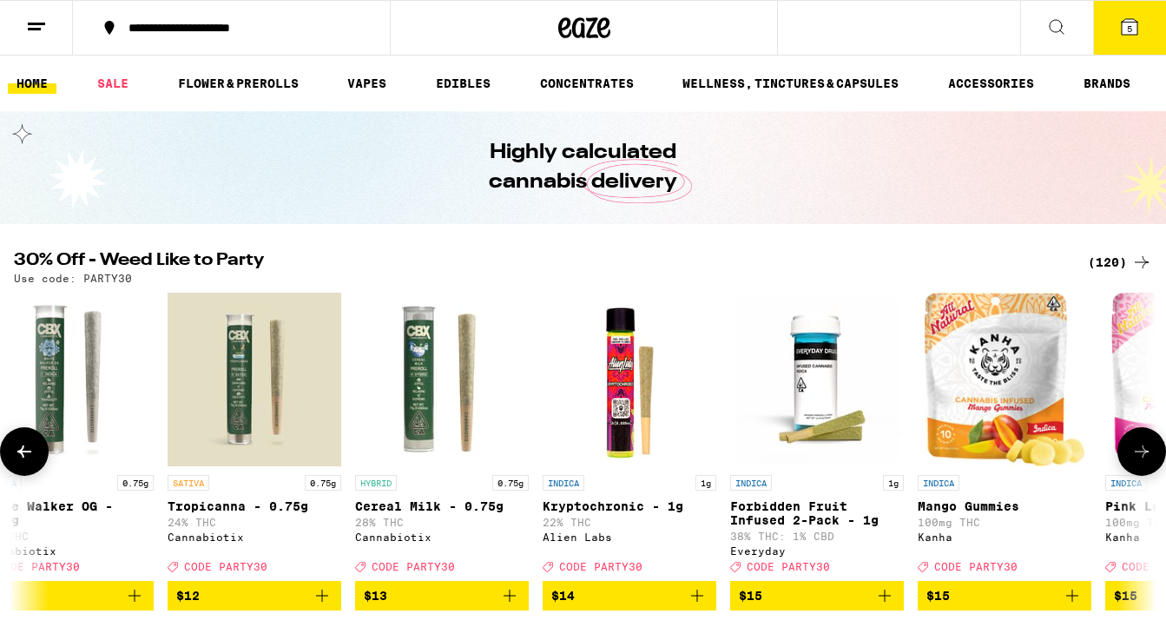
click at [1136, 456] on icon at bounding box center [1141, 451] width 21 height 21
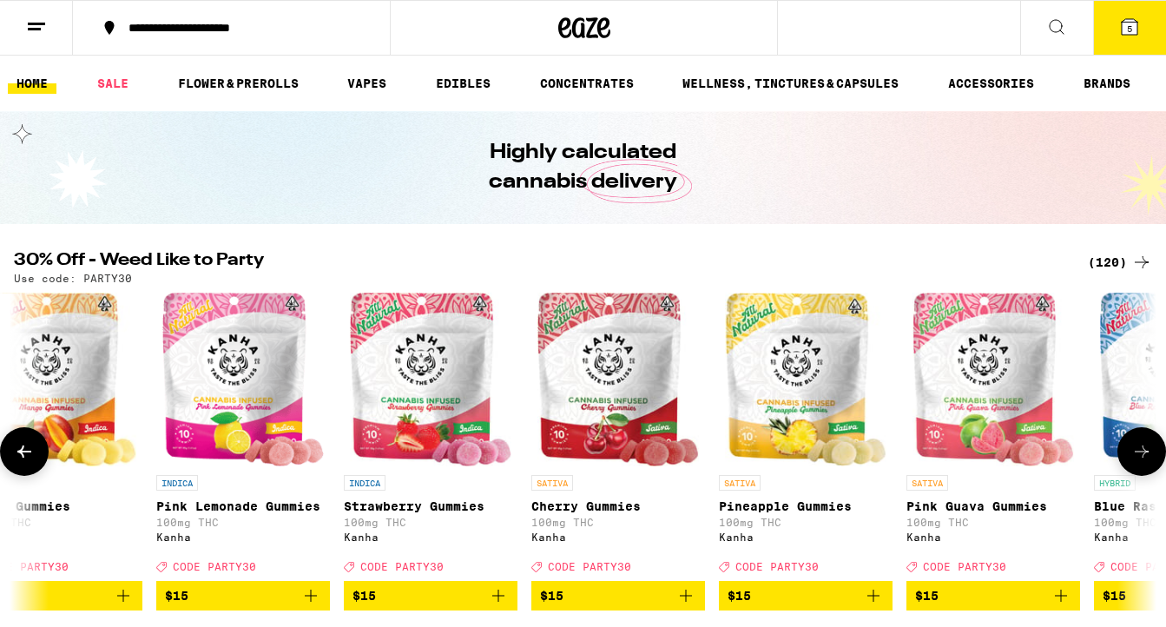
click at [1136, 456] on icon at bounding box center [1141, 451] width 21 height 21
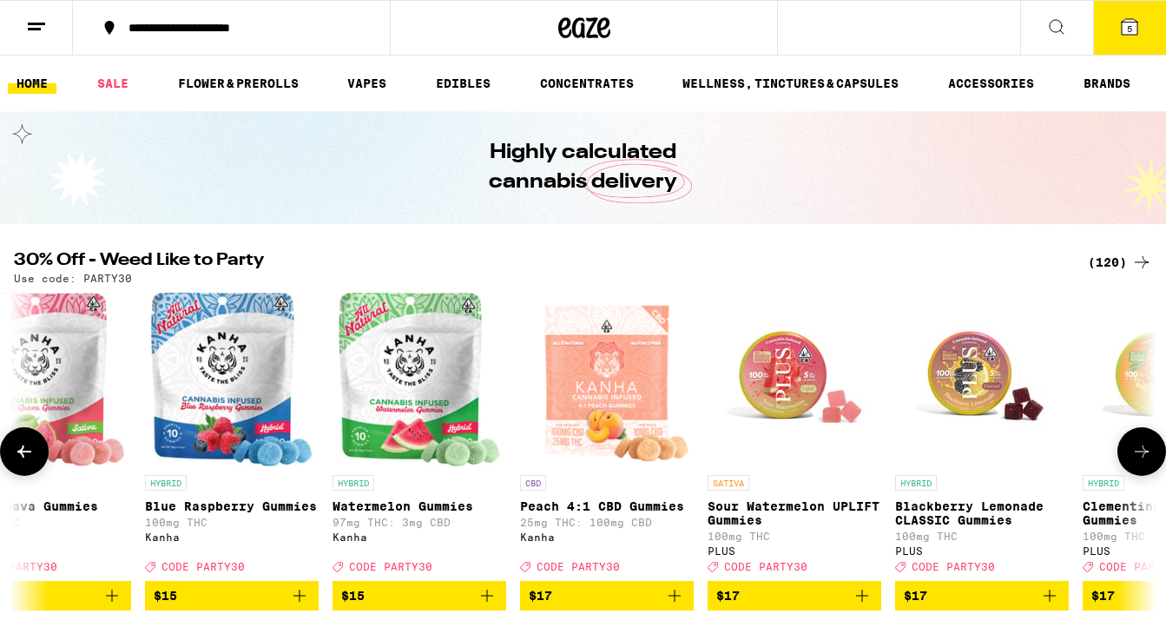
click at [1136, 456] on icon at bounding box center [1141, 451] width 21 height 21
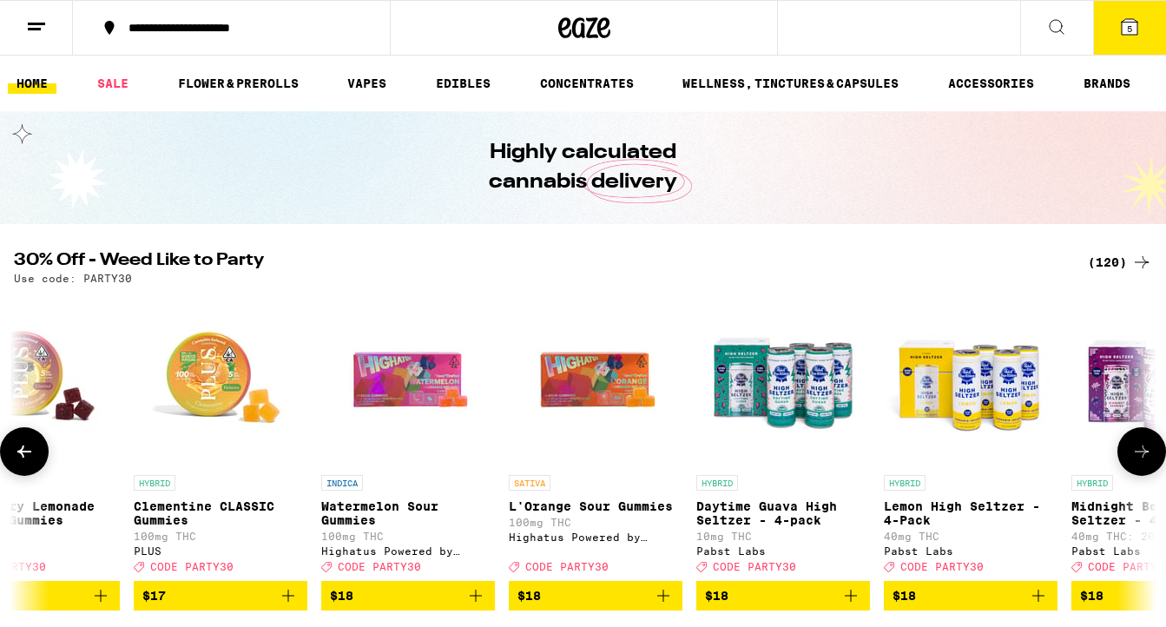
click at [1136, 456] on icon at bounding box center [1141, 451] width 21 height 21
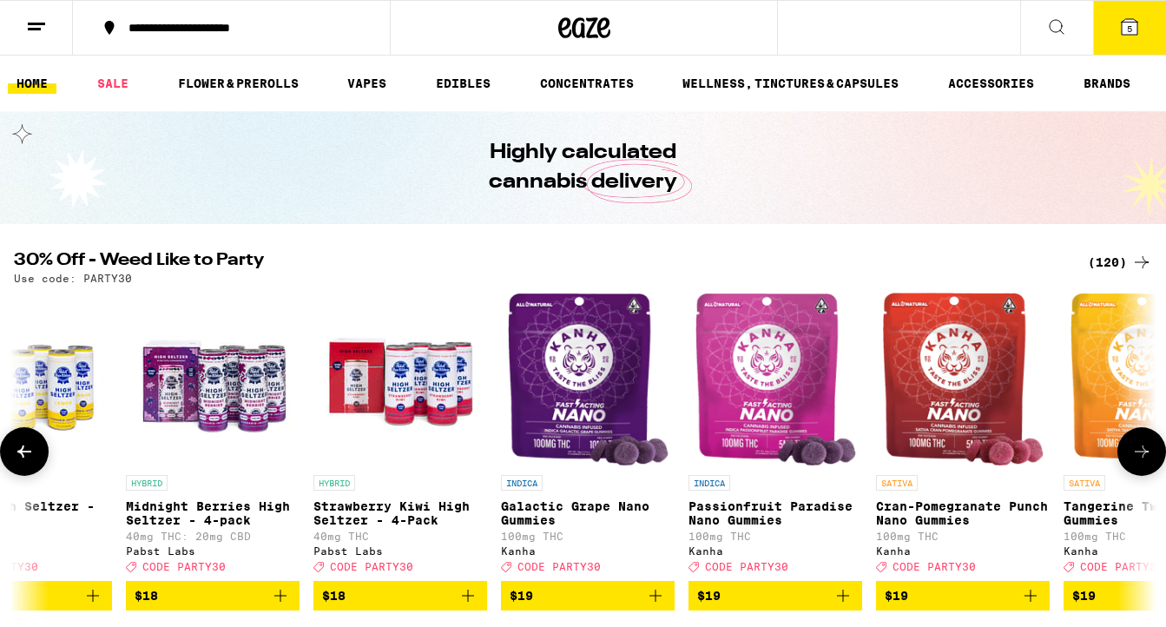
click at [1136, 456] on icon at bounding box center [1141, 451] width 21 height 21
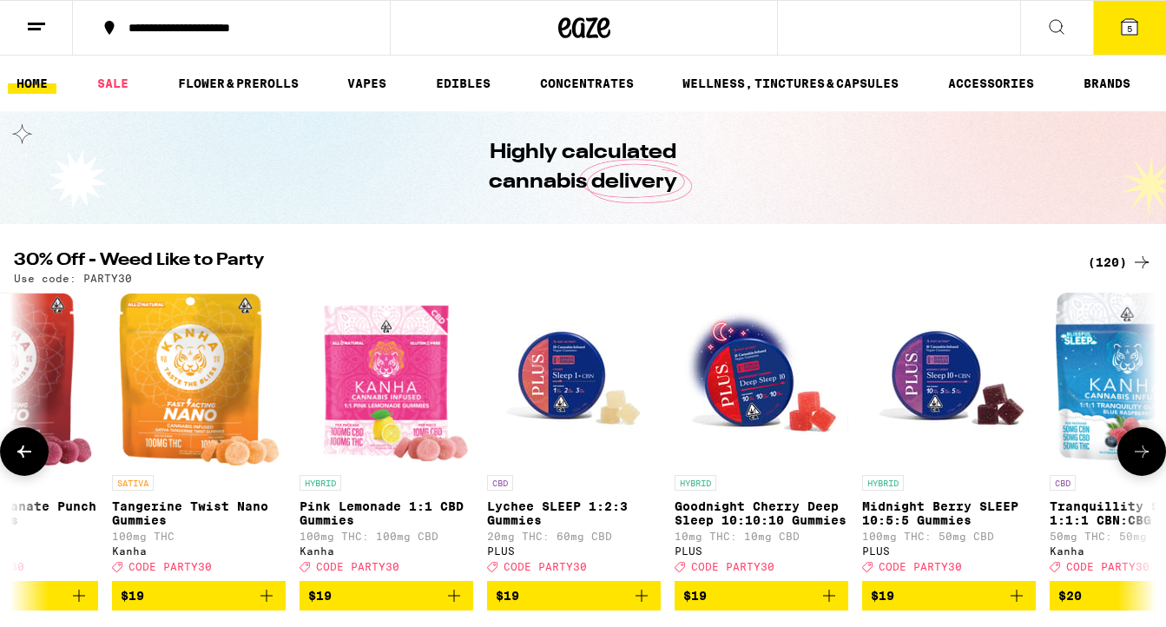
click at [1136, 456] on icon at bounding box center [1141, 451] width 21 height 21
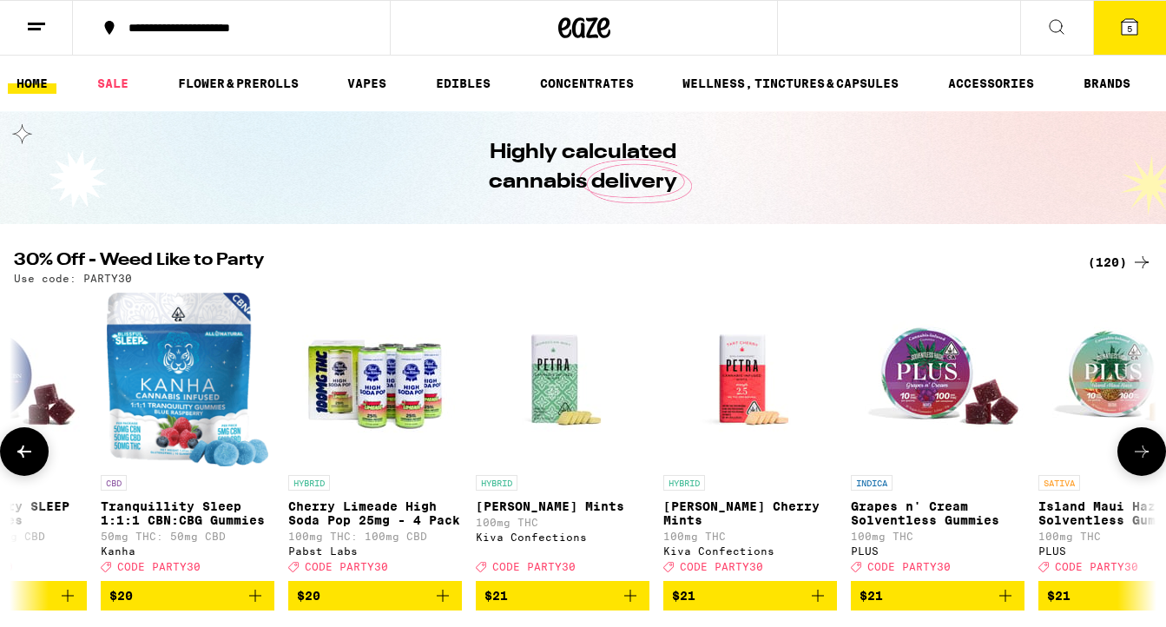
click at [1136, 456] on icon at bounding box center [1141, 451] width 21 height 21
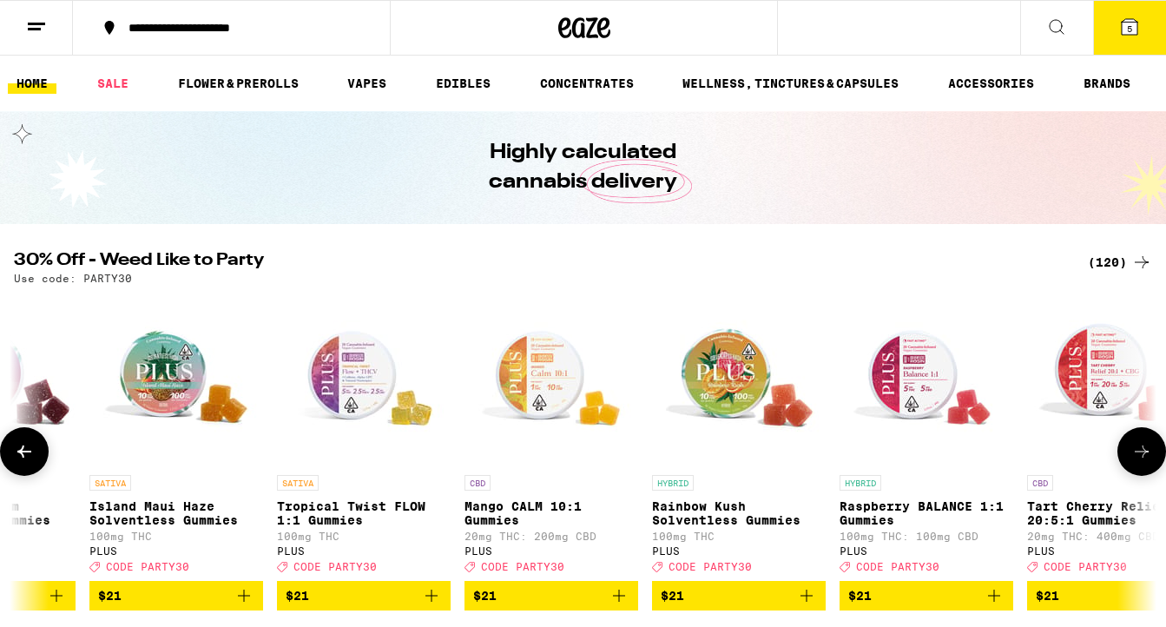
click at [1136, 456] on icon at bounding box center [1141, 451] width 21 height 21
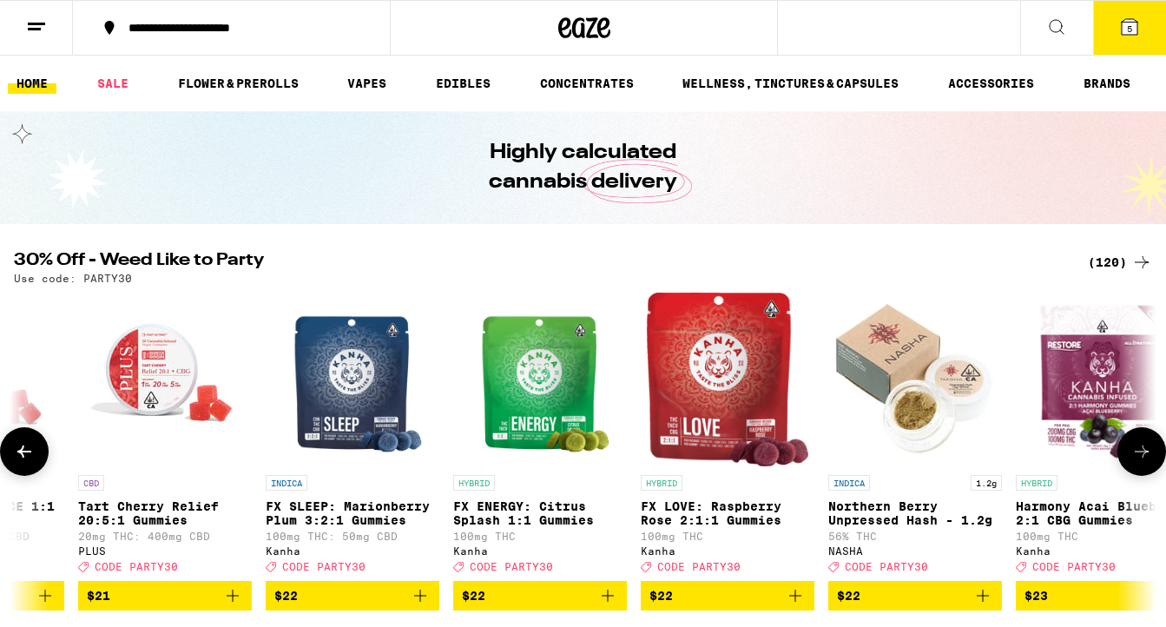
click at [1136, 456] on icon at bounding box center [1141, 451] width 21 height 21
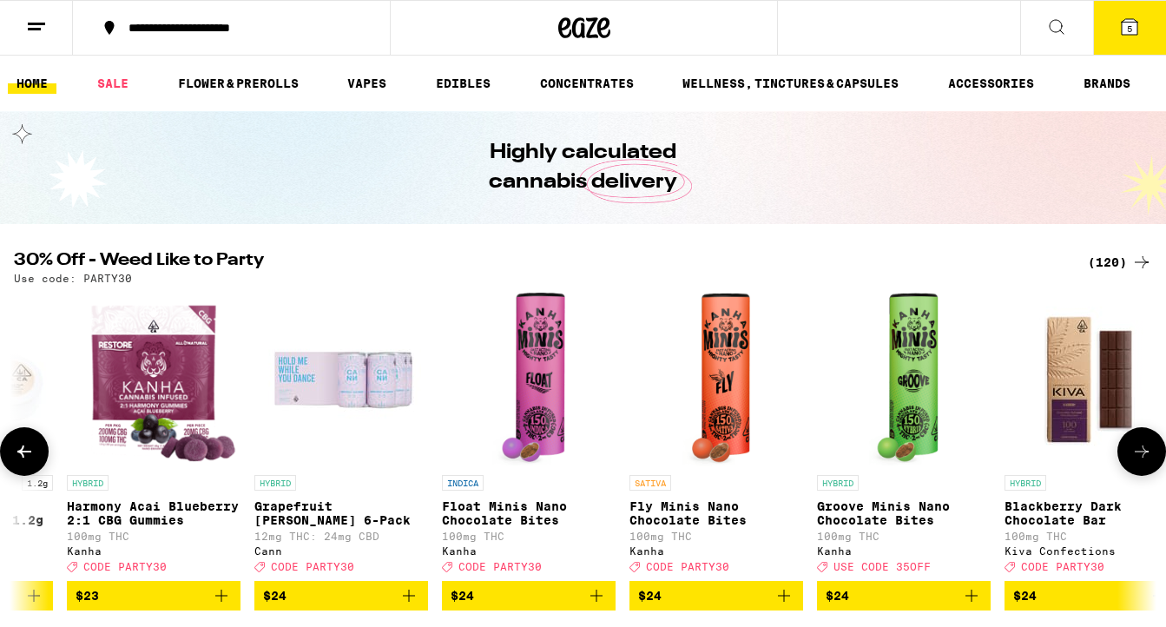
click at [1136, 456] on icon at bounding box center [1141, 451] width 21 height 21
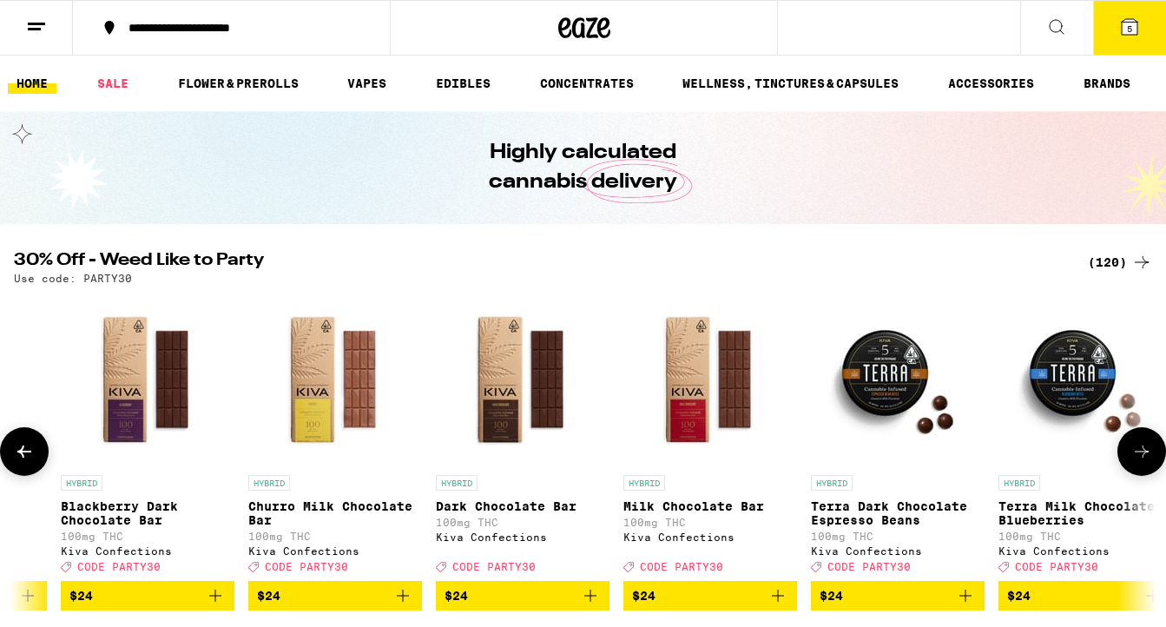
scroll to position [0, 12335]
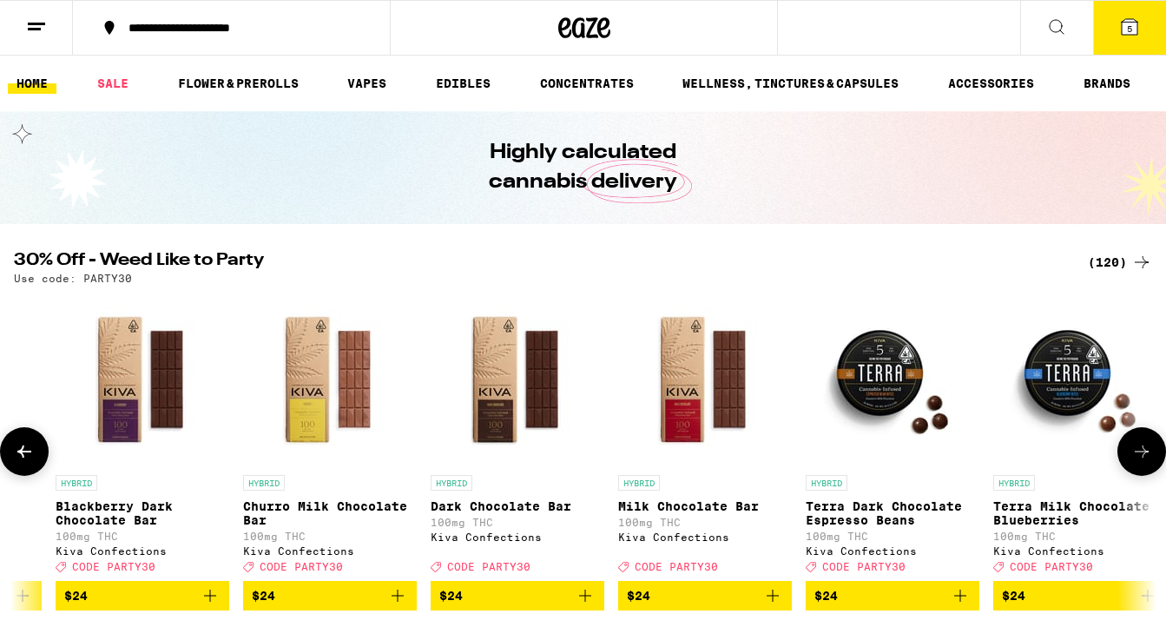
click at [1136, 456] on icon at bounding box center [1141, 451] width 21 height 21
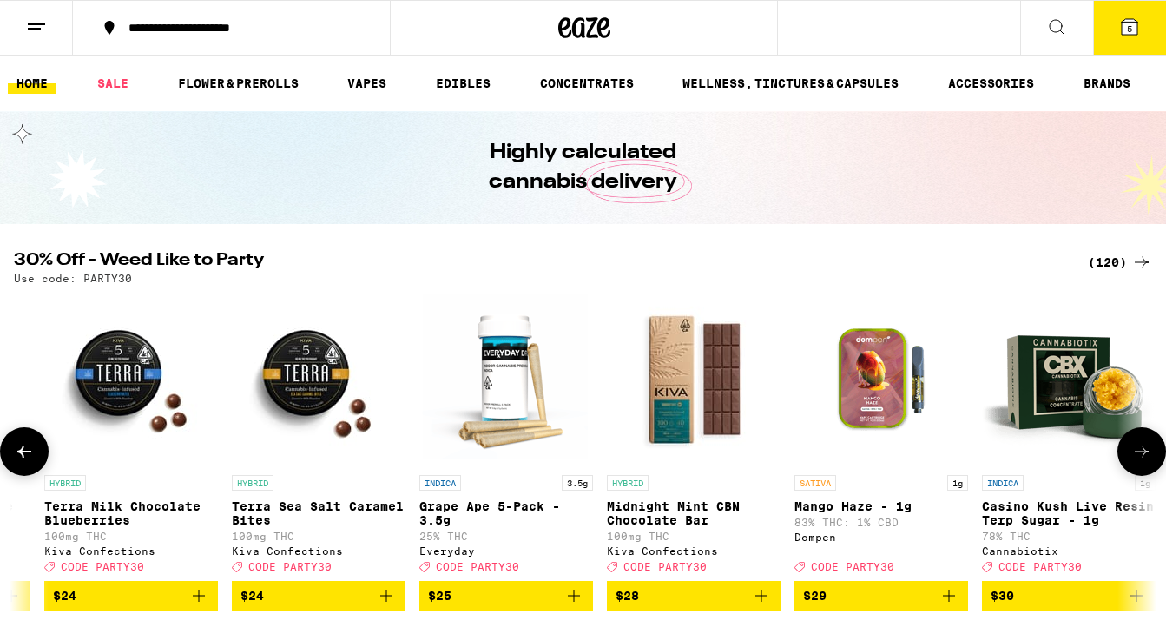
click at [1136, 456] on icon at bounding box center [1141, 451] width 21 height 21
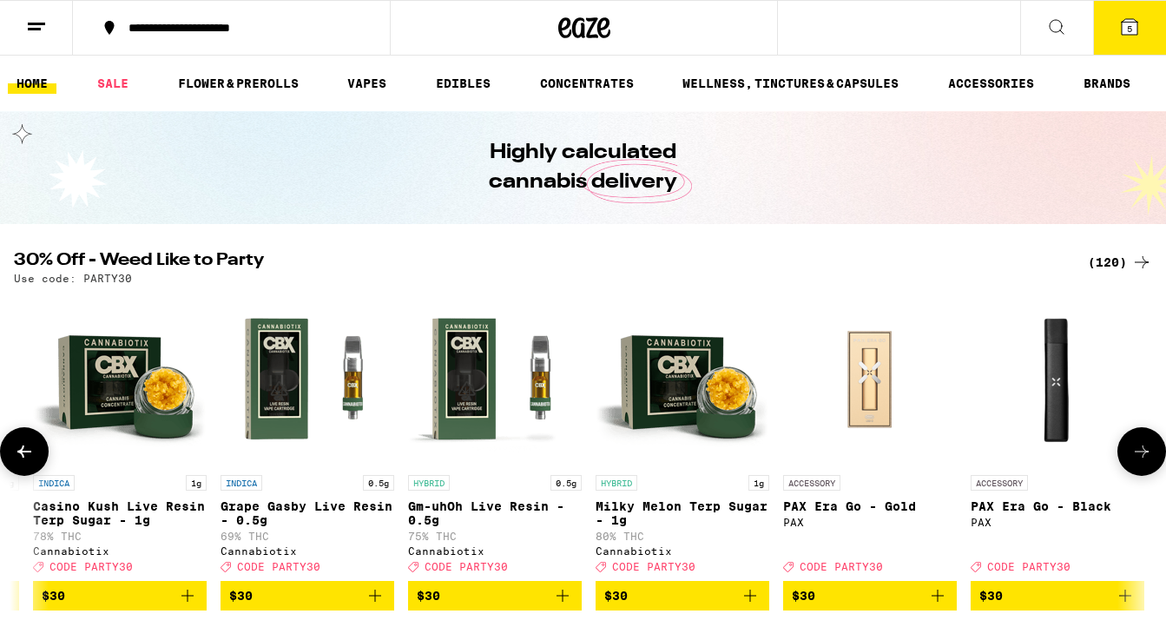
click at [1136, 456] on icon at bounding box center [1141, 451] width 21 height 21
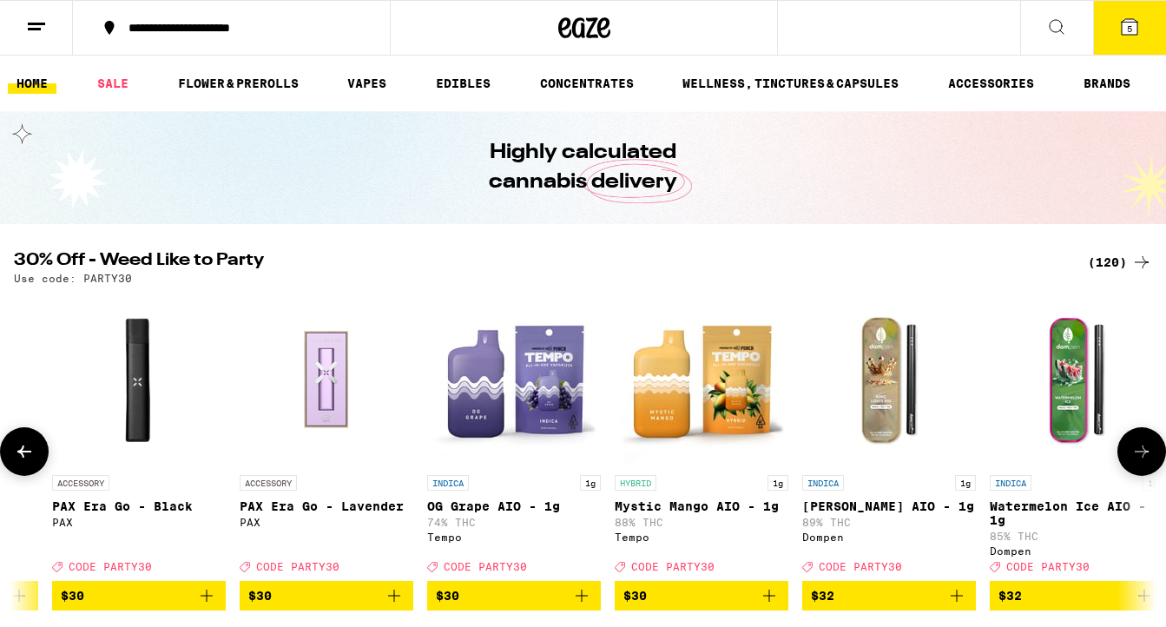
scroll to position [0, 15181]
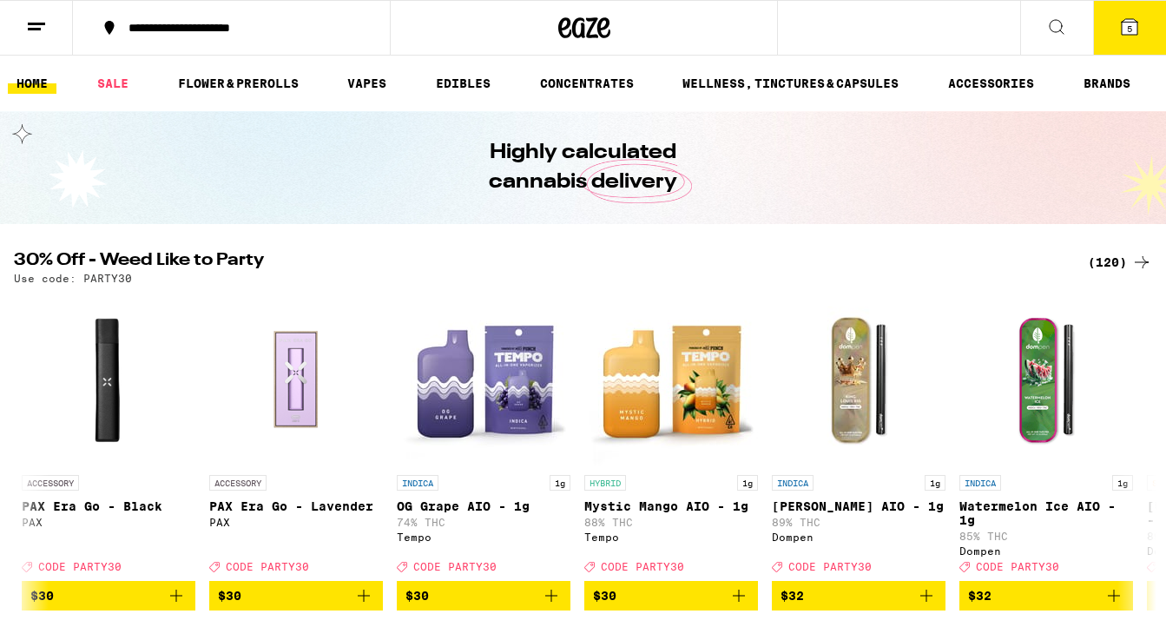
click at [1123, 29] on icon at bounding box center [1130, 27] width 16 height 16
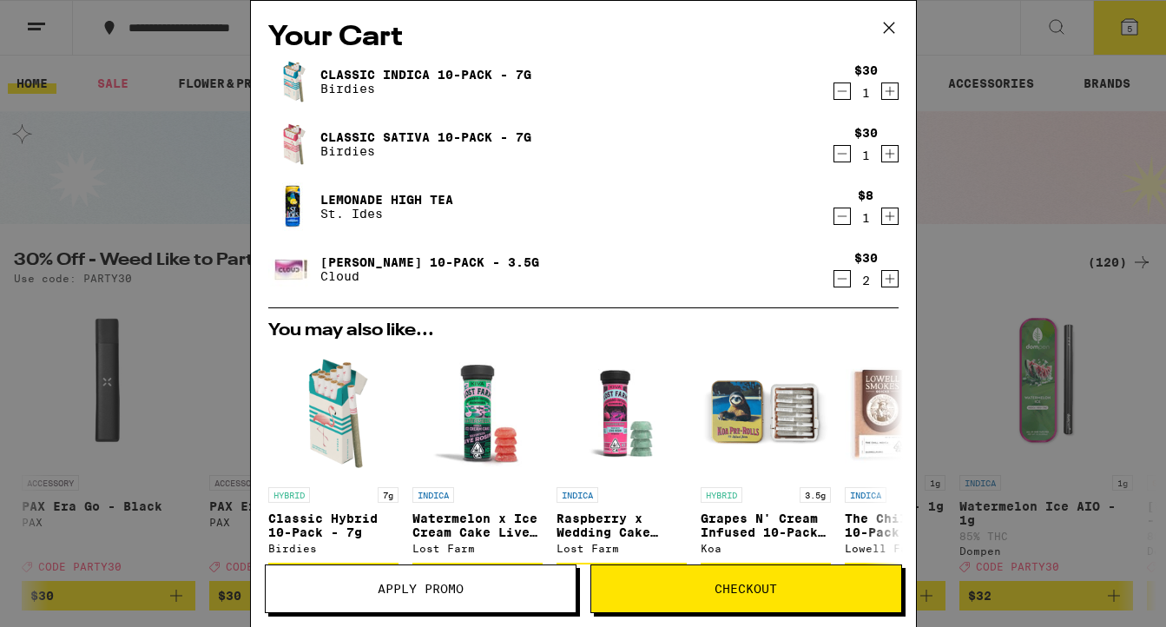
click at [704, 576] on button "Checkout" at bounding box center [746, 588] width 312 height 49
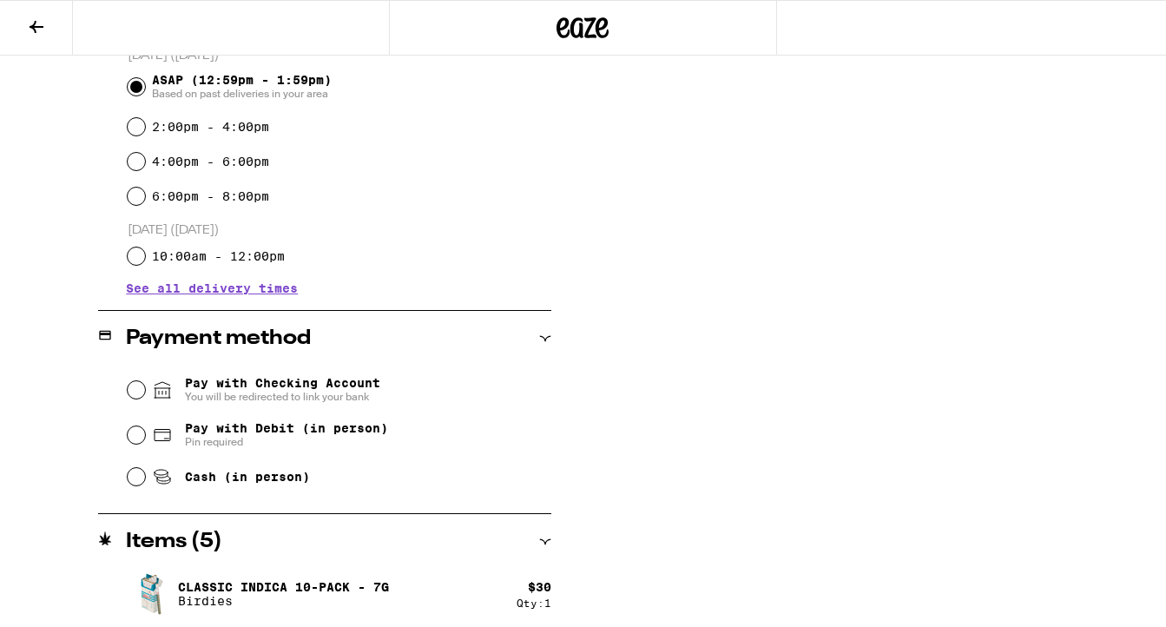
scroll to position [597, 0]
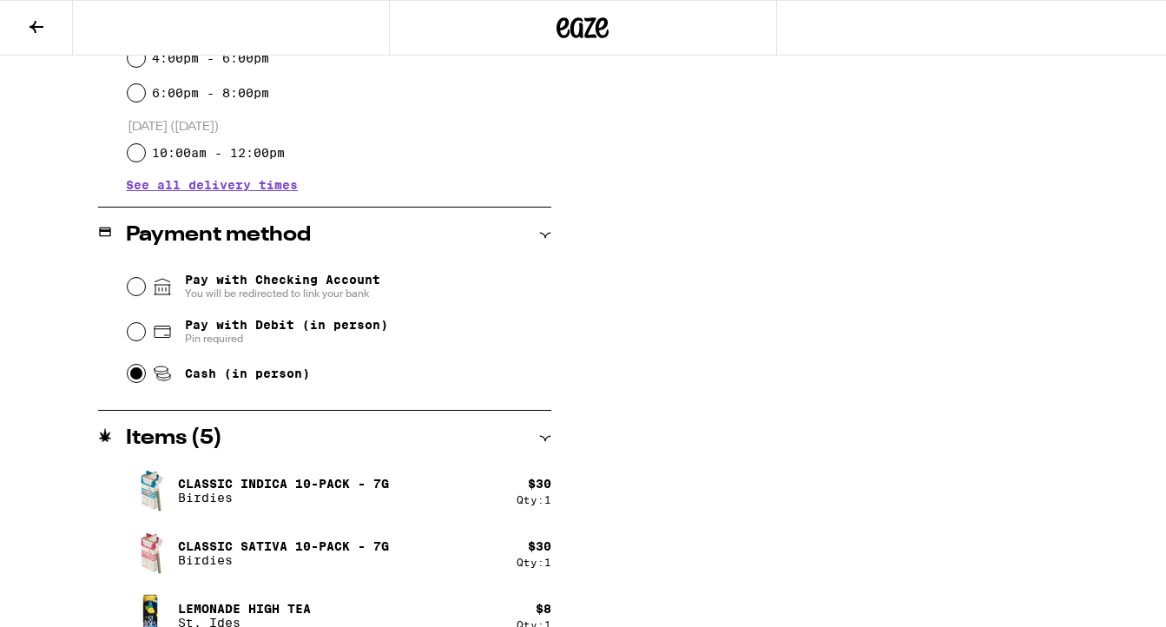
click at [138, 379] on input "Cash (in person)" at bounding box center [136, 373] width 17 height 17
radio input "true"
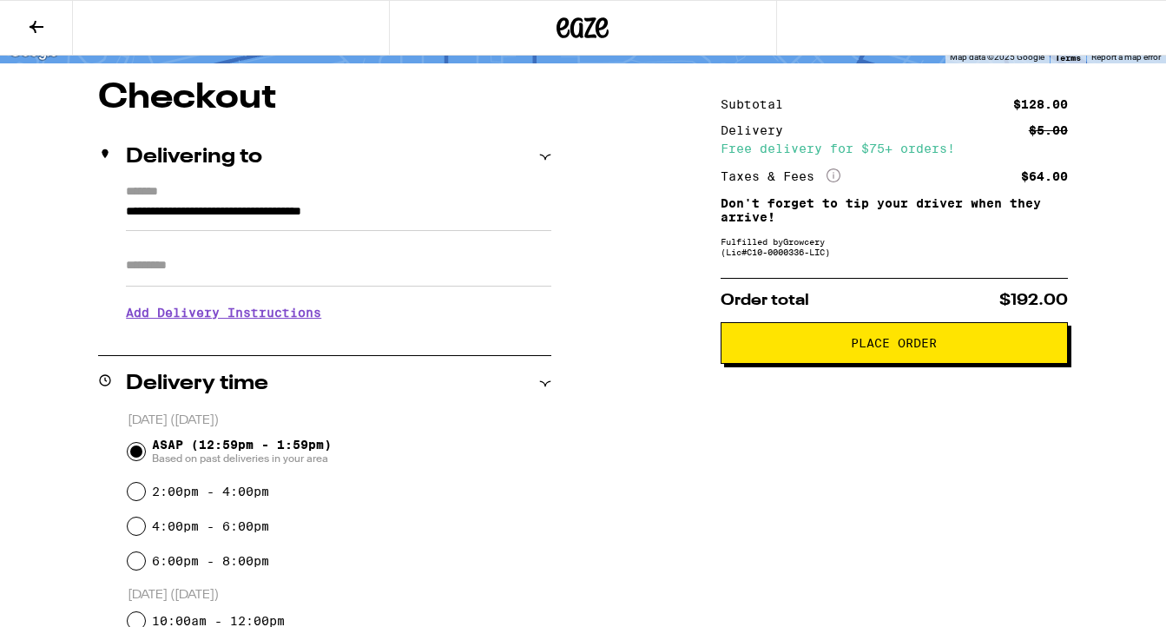
scroll to position [0, 0]
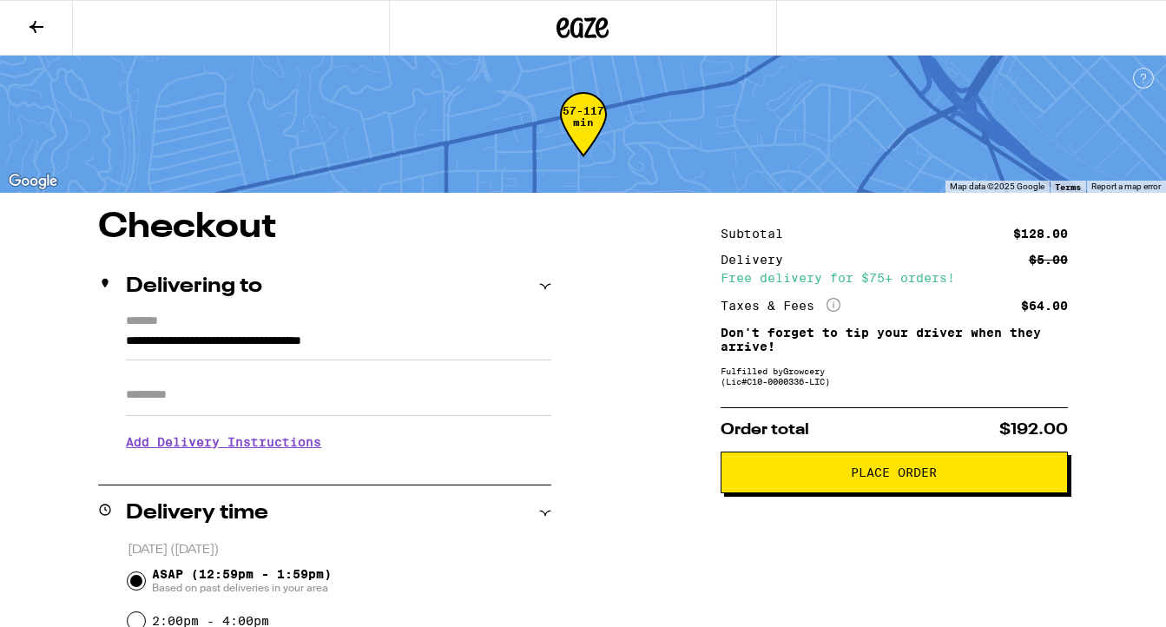
click at [910, 490] on button "Place Order" at bounding box center [894, 472] width 347 height 42
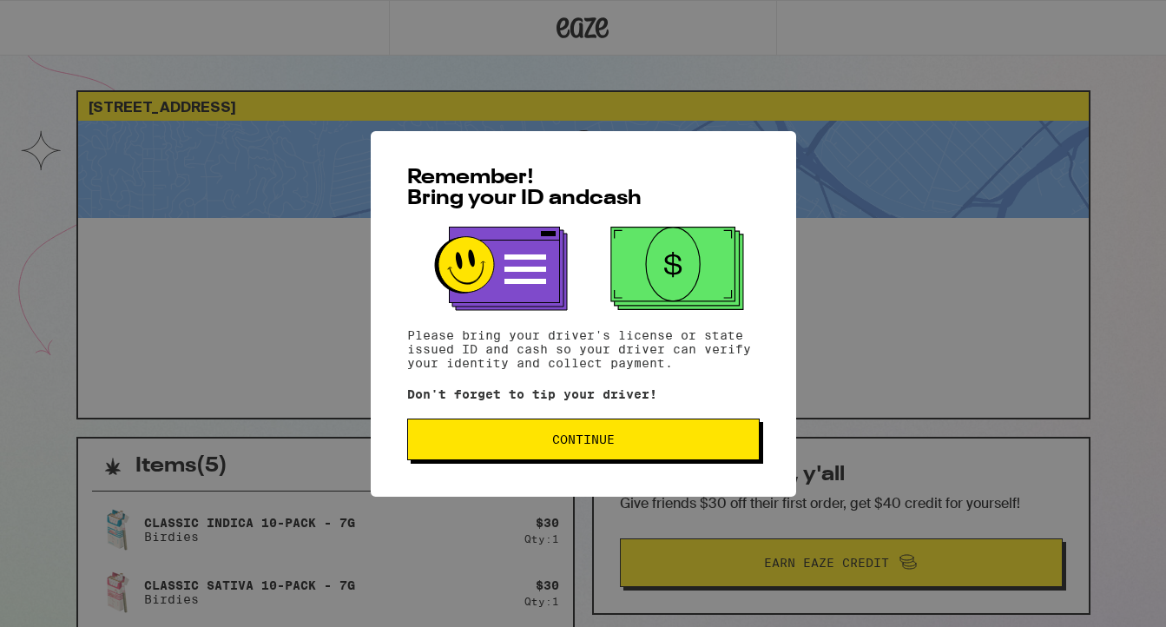
click at [598, 445] on span "Continue" at bounding box center [583, 439] width 63 height 12
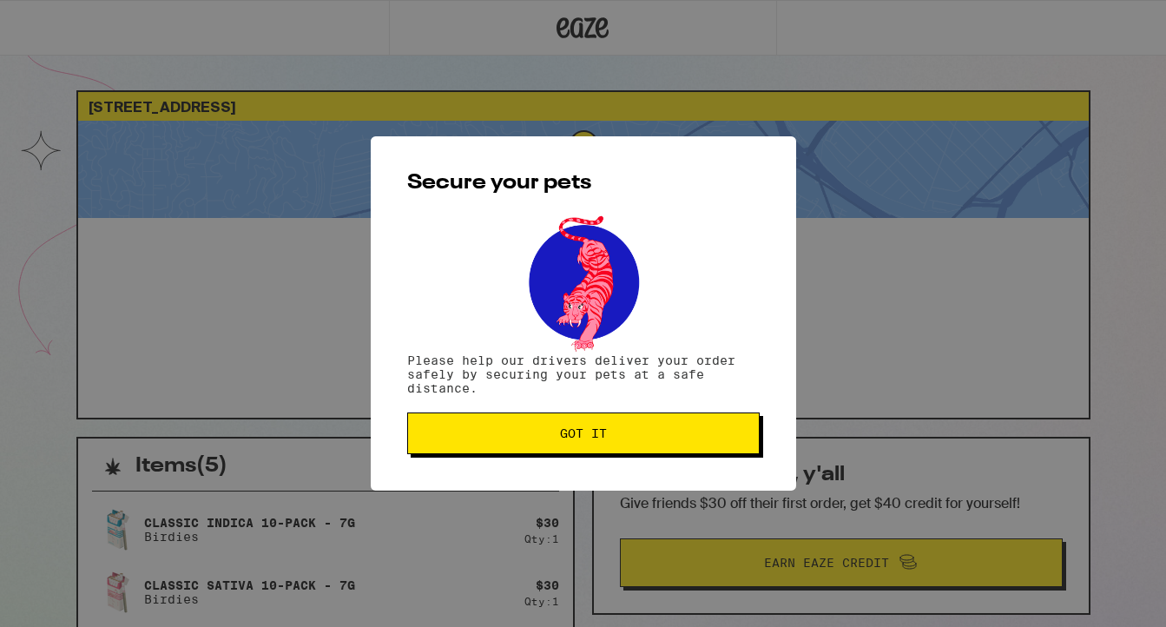
click at [598, 446] on button "Got it" at bounding box center [583, 433] width 352 height 42
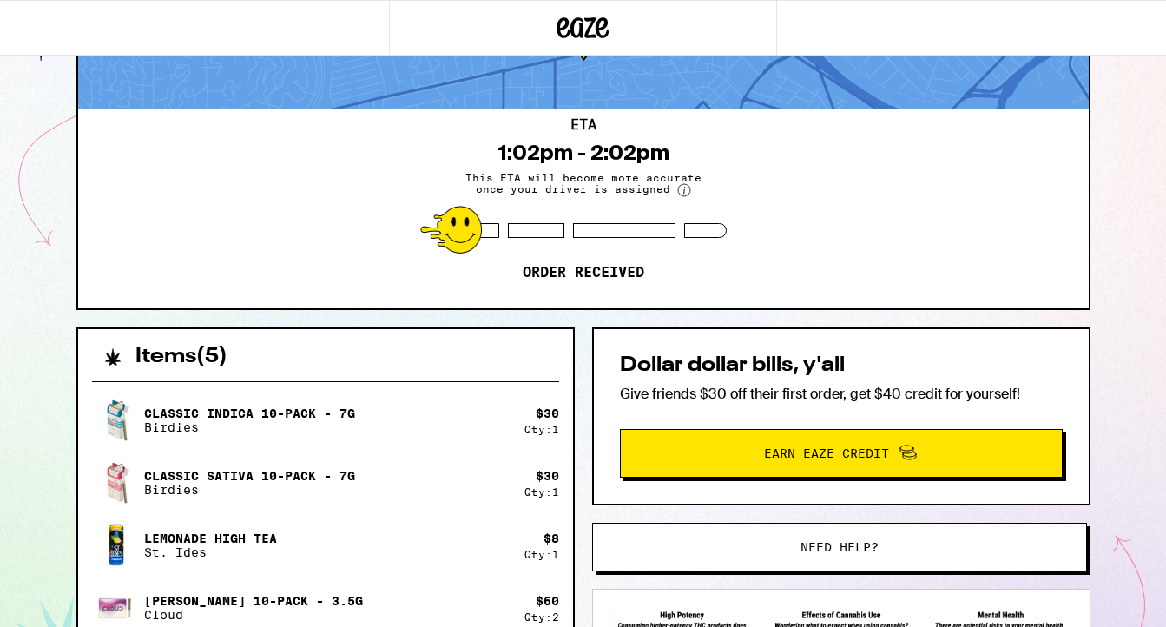
scroll to position [370, 0]
